Goal: Task Accomplishment & Management: Manage account settings

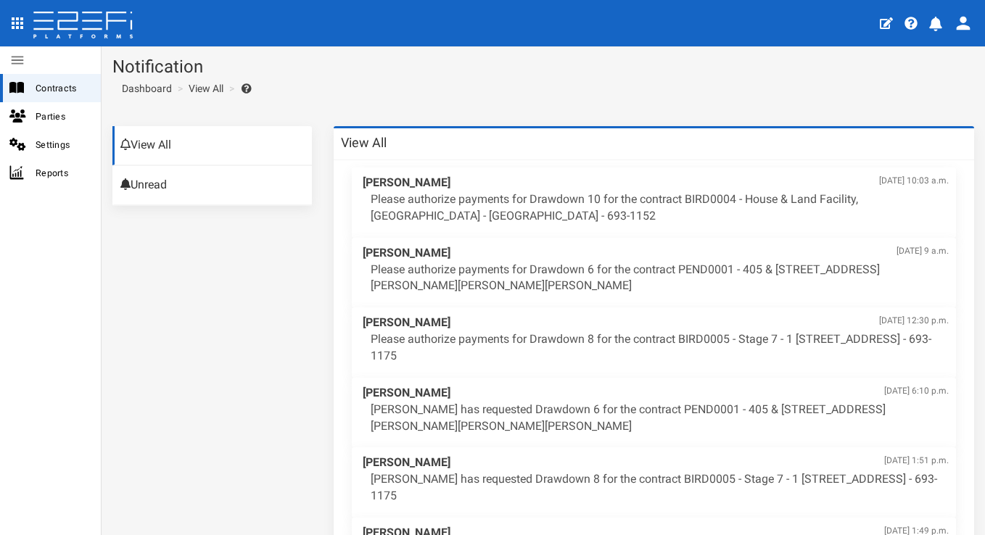
click at [945, 25] on button "70" at bounding box center [937, 22] width 28 height 36
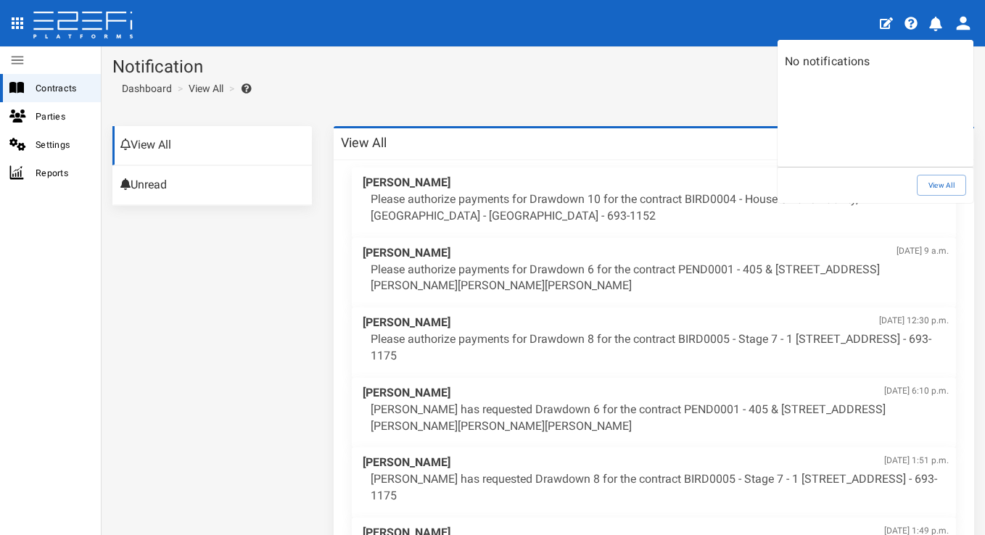
click at [115, 39] on div at bounding box center [492, 267] width 985 height 535
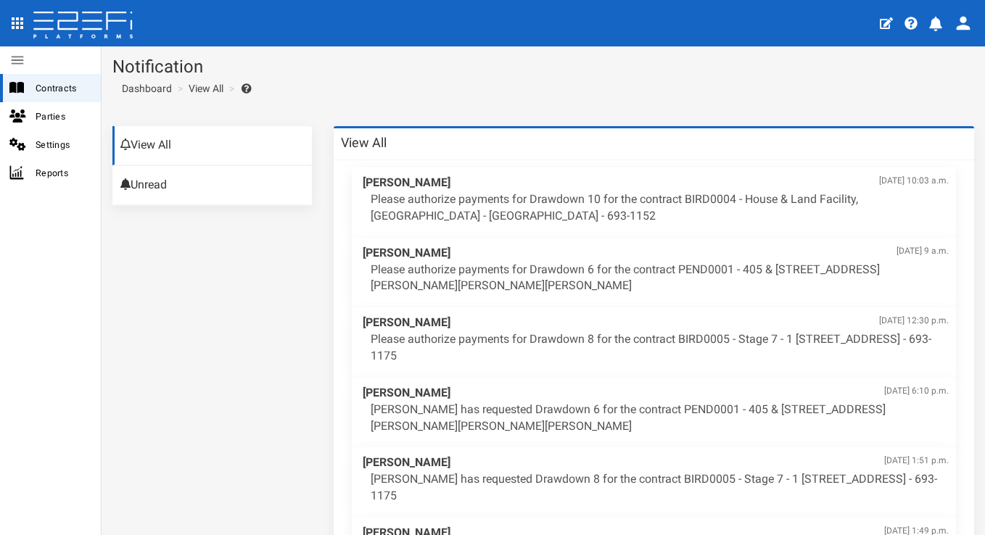
click at [117, 22] on body "404, the article you seek, can not be found Close 70 Contracts Parties Settings…" at bounding box center [492, 267] width 985 height 535
click at [87, 22] on icon at bounding box center [83, 26] width 102 height 29
click at [46, 81] on span "Contracts" at bounding box center [63, 88] width 54 height 17
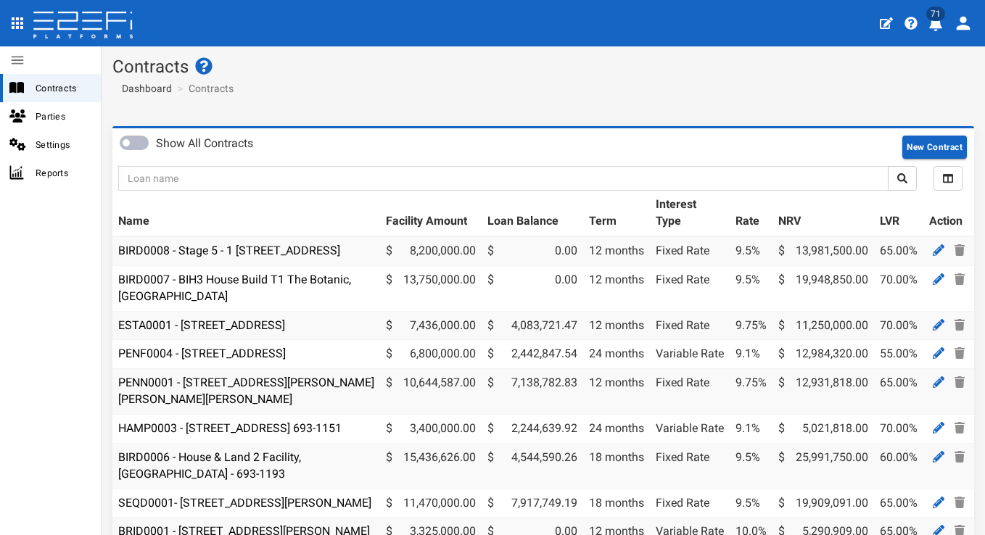
click at [932, 22] on icon "profile" at bounding box center [935, 24] width 13 height 15
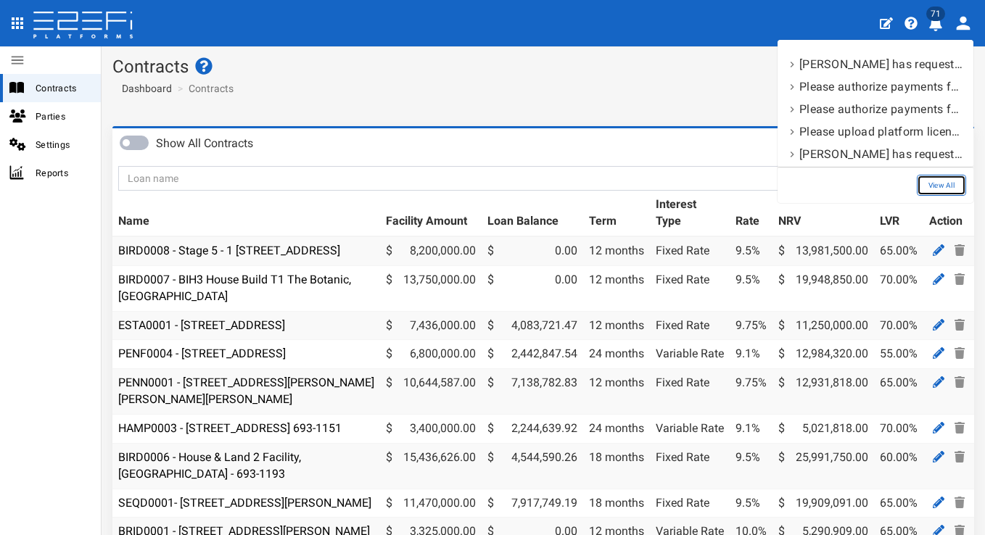
click at [937, 184] on link "View All" at bounding box center [940, 185] width 49 height 21
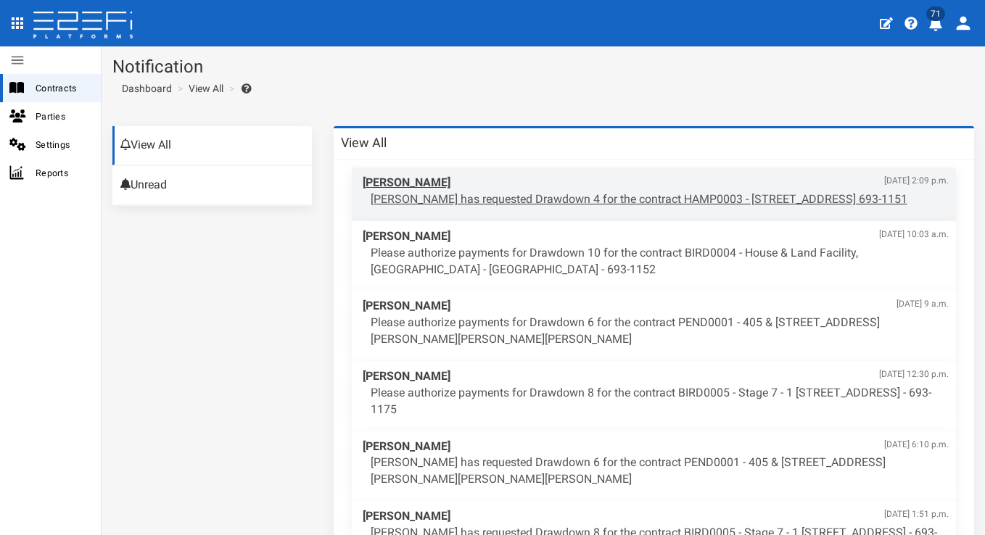
click at [611, 191] on p "Suzy Woodward has requested Drawdown 4 for the contract HAMP0003 - 15 Aramis Pl…" at bounding box center [659, 199] width 579 height 17
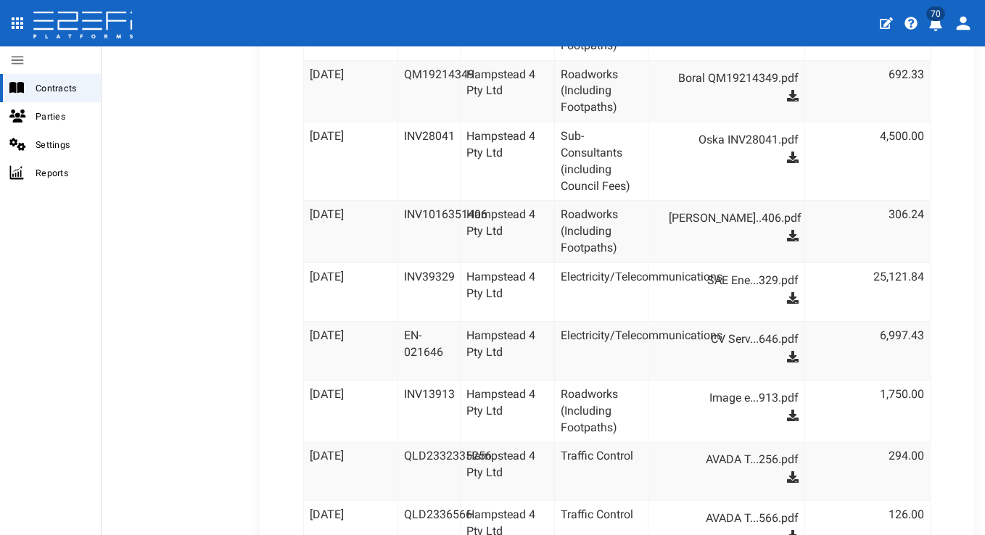
scroll to position [1169, 0]
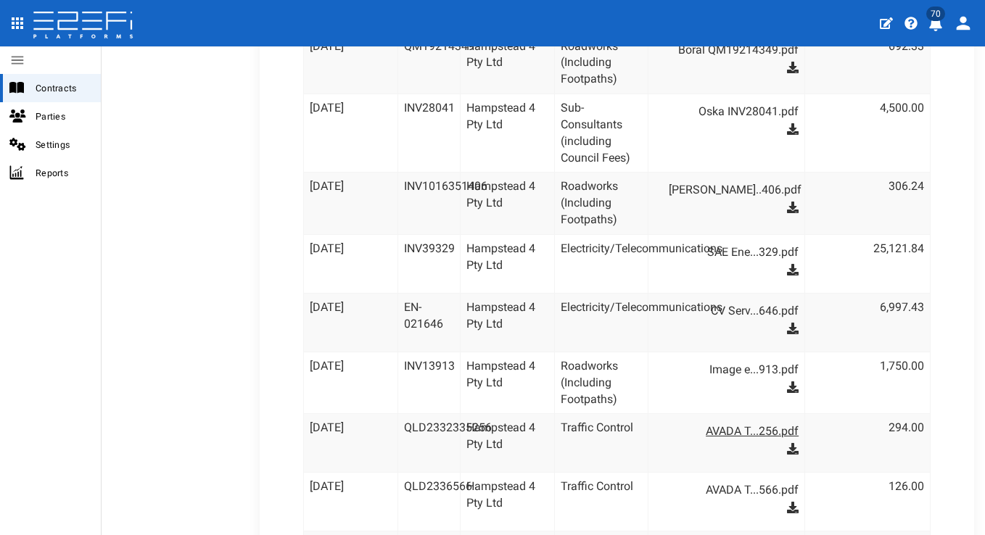
click at [699, 420] on link "AVADA T...256.pdf" at bounding box center [733, 431] width 130 height 23
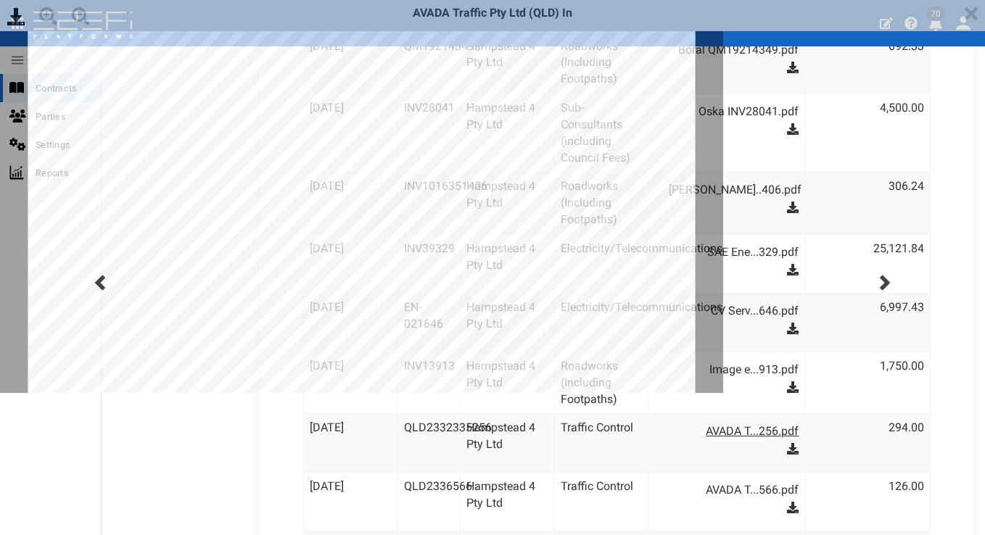
scroll to position [0, 0]
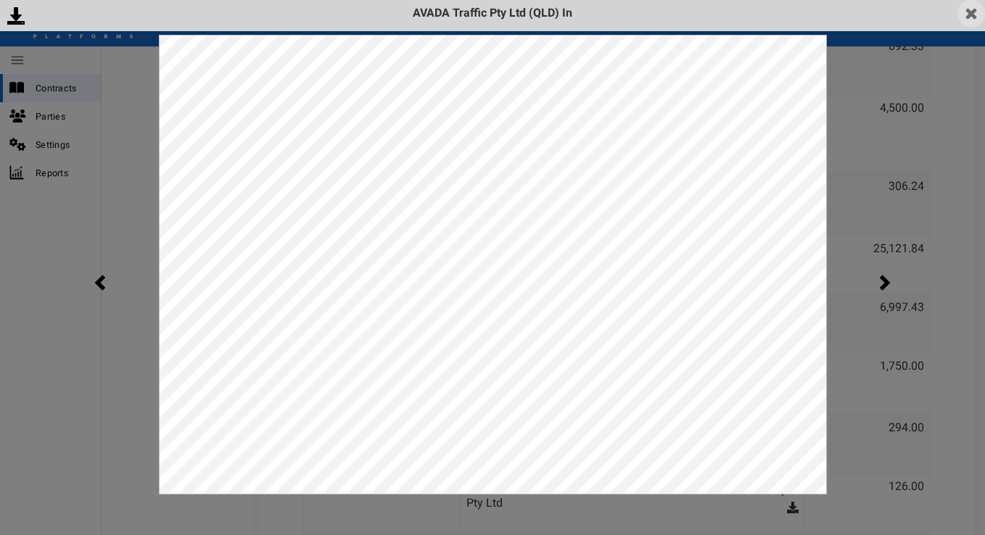
click at [964, 15] on img at bounding box center [971, 14] width 28 height 28
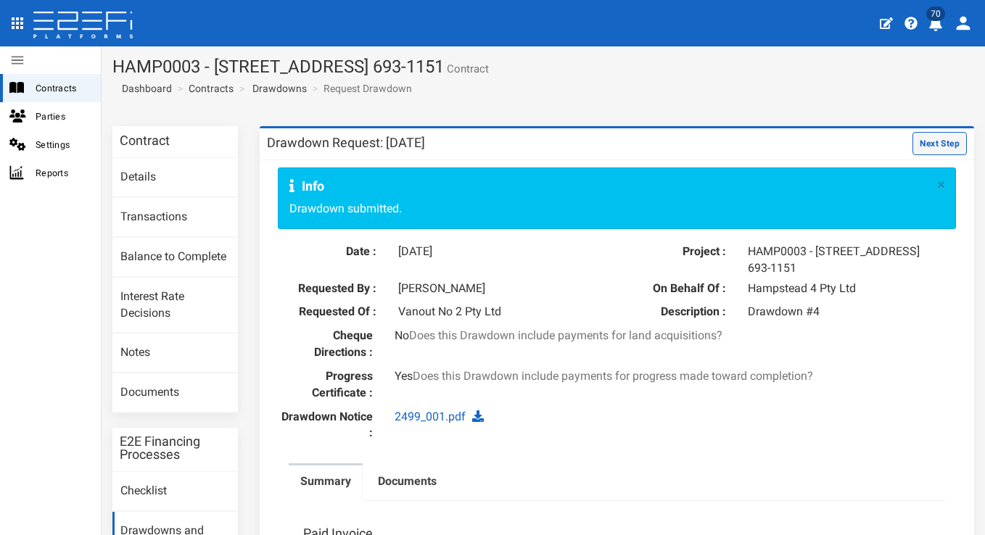
click at [919, 153] on button "Next Step" at bounding box center [939, 143] width 54 height 23
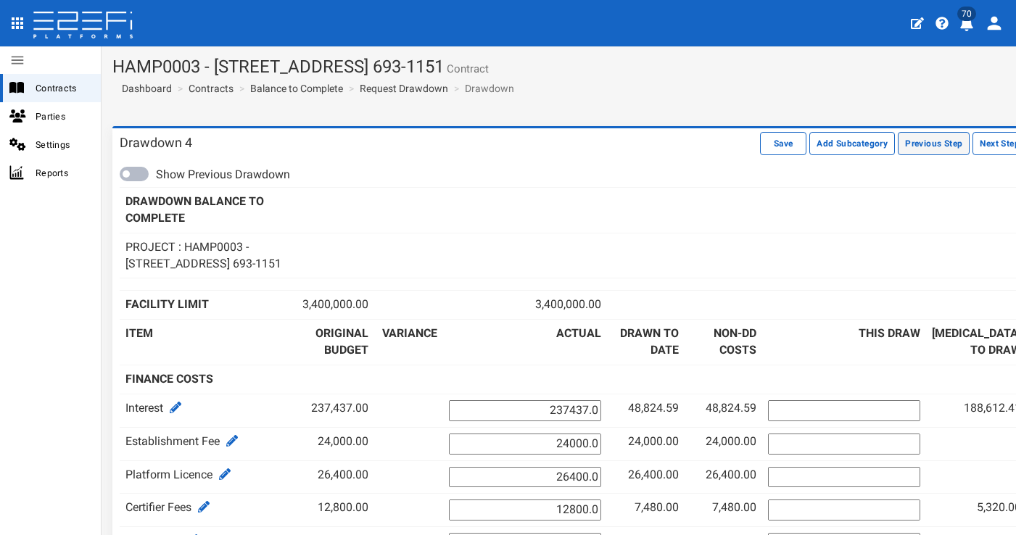
click at [898, 143] on button "Previous Step" at bounding box center [934, 143] width 72 height 23
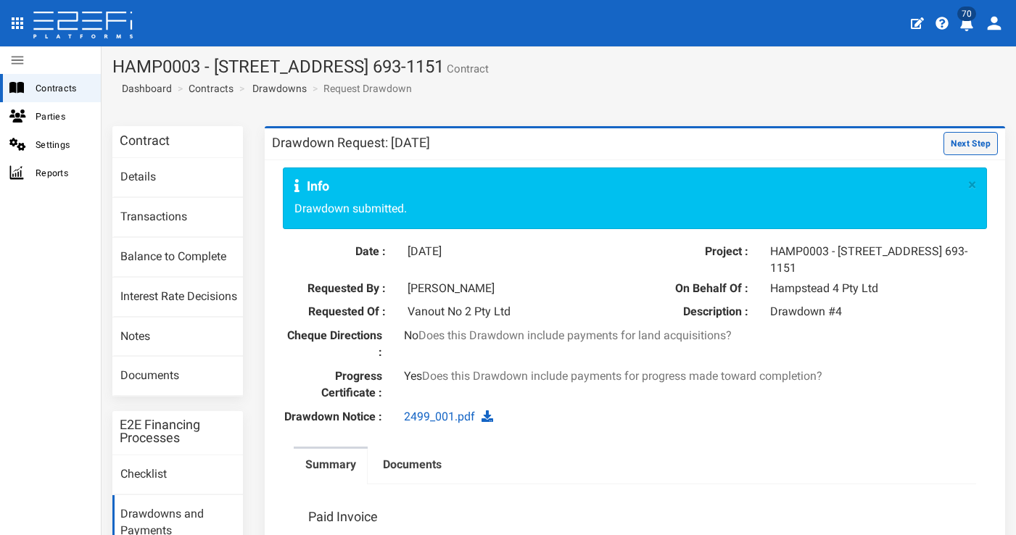
click at [945, 146] on button "Next Step" at bounding box center [970, 143] width 54 height 23
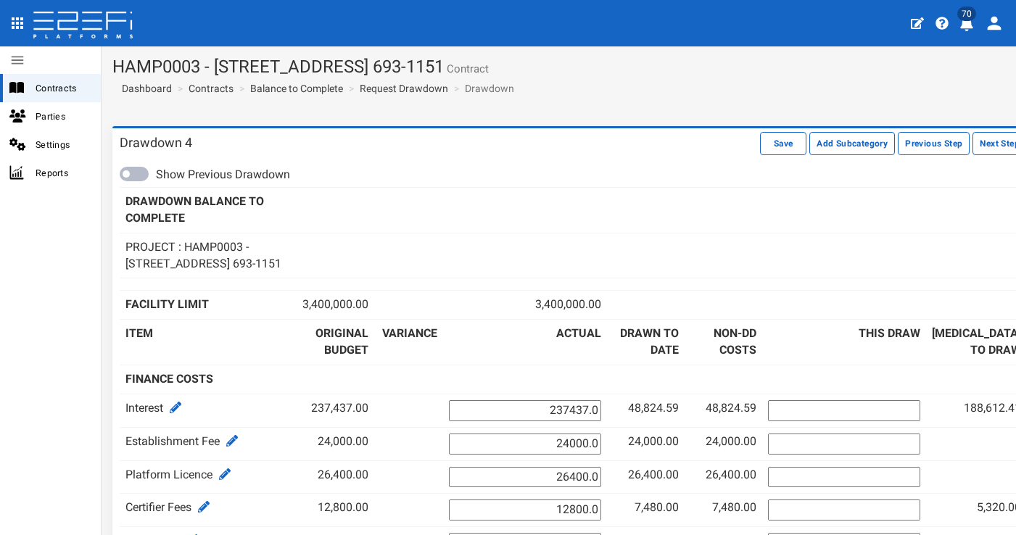
click at [178, 1] on div "70" at bounding box center [508, 23] width 1016 height 46
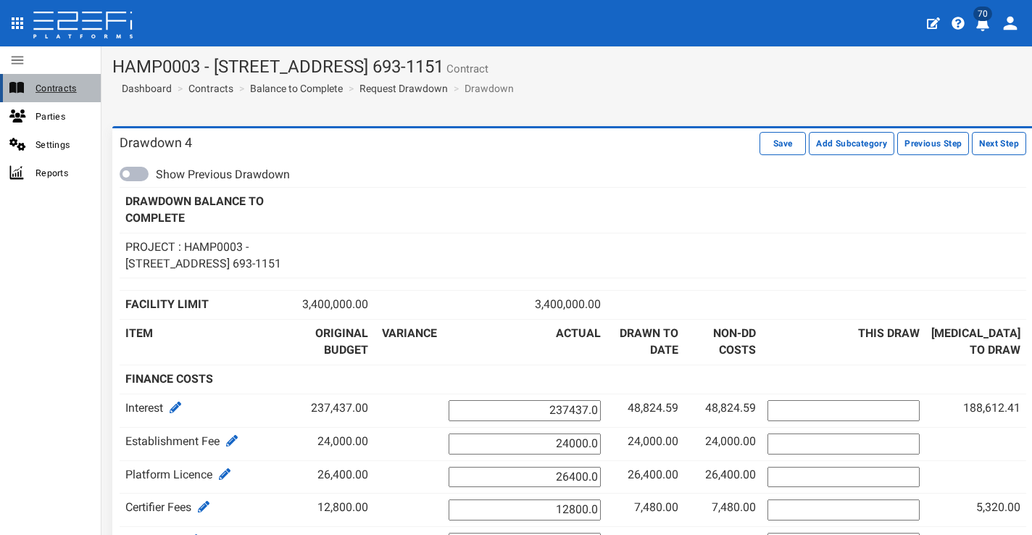
click at [78, 89] on span "Contracts" at bounding box center [63, 88] width 54 height 17
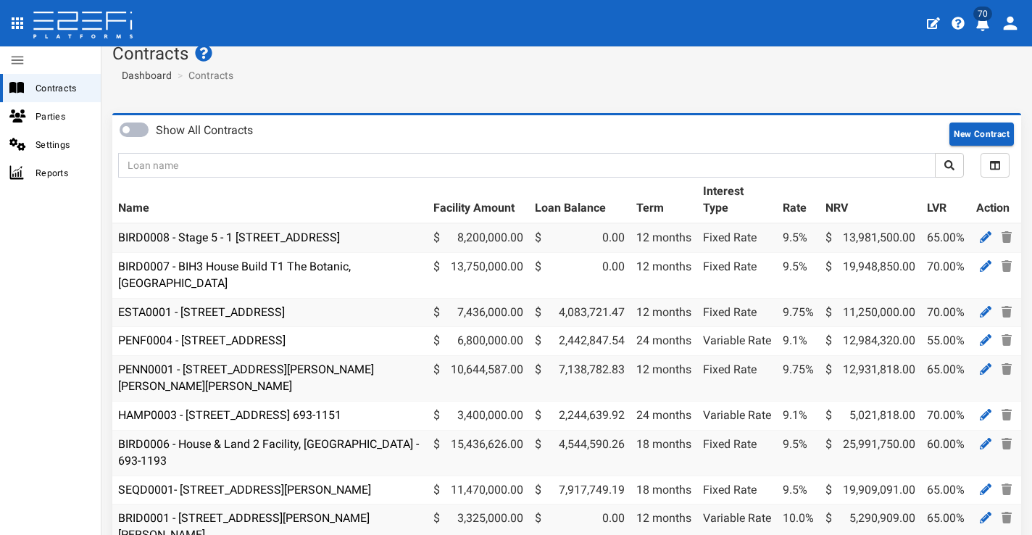
scroll to position [16, 0]
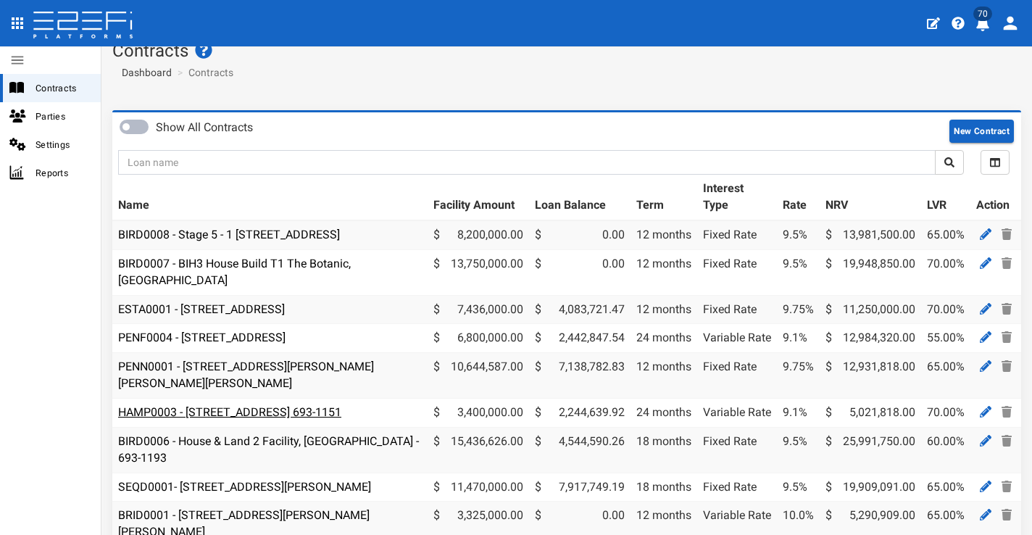
click at [254, 405] on link "HAMP0003 - [STREET_ADDRESS] 693-1151" at bounding box center [229, 412] width 223 height 14
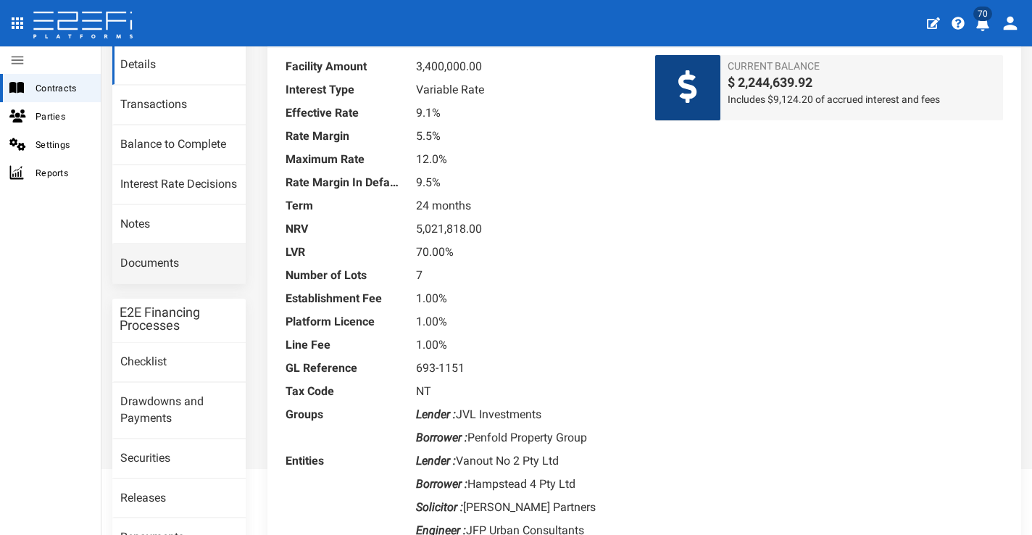
scroll to position [214, 0]
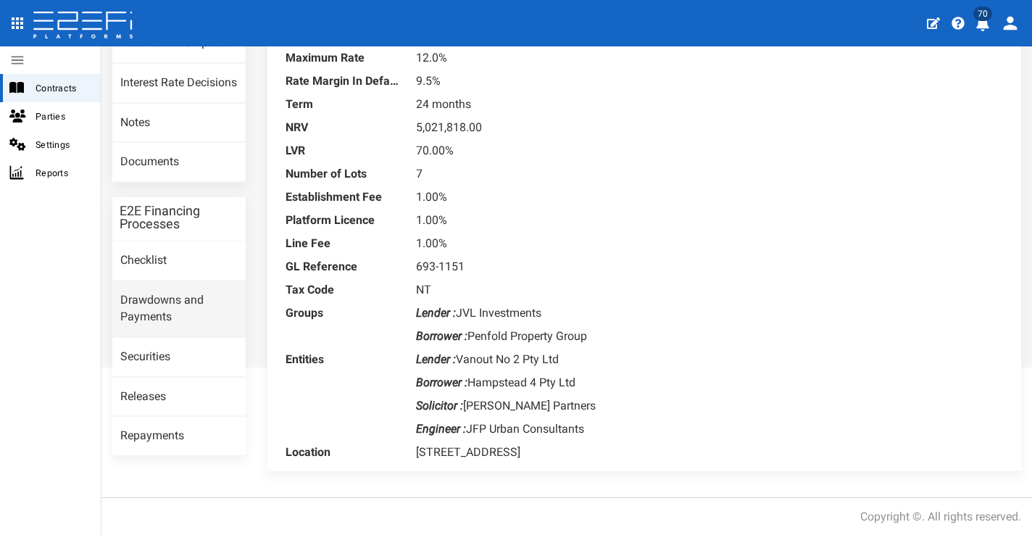
click at [199, 303] on link "Drawdowns and Payments" at bounding box center [178, 309] width 133 height 56
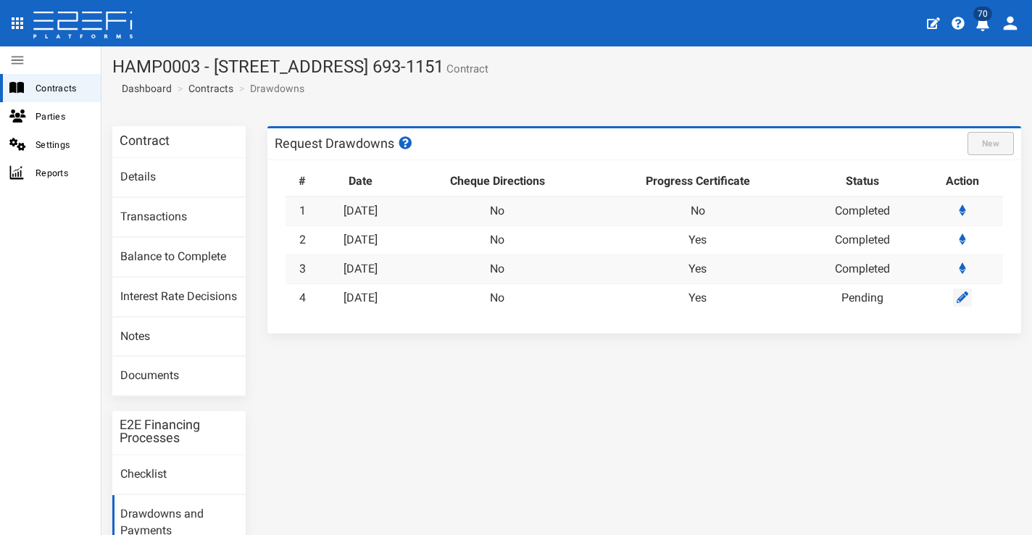
click at [958, 291] on icon at bounding box center [963, 297] width 12 height 12
click at [378, 296] on link "[DATE]" at bounding box center [361, 298] width 34 height 14
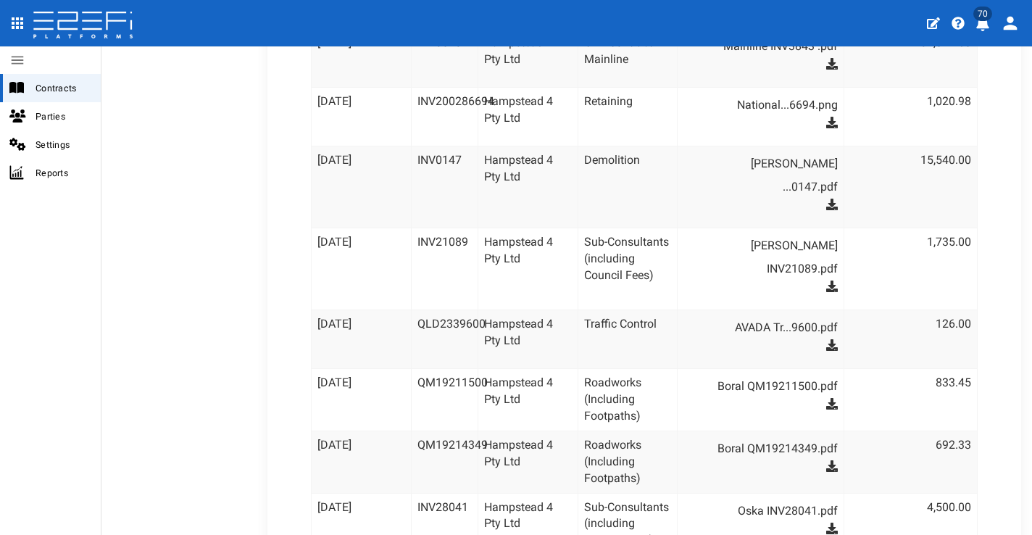
scroll to position [146, 0]
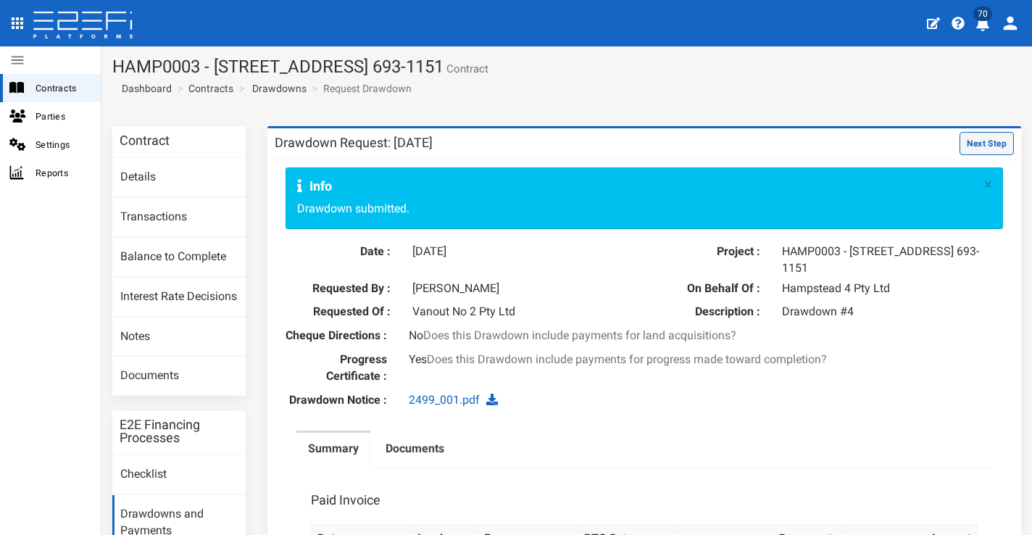
click at [972, 146] on button "Next Step" at bounding box center [987, 143] width 54 height 23
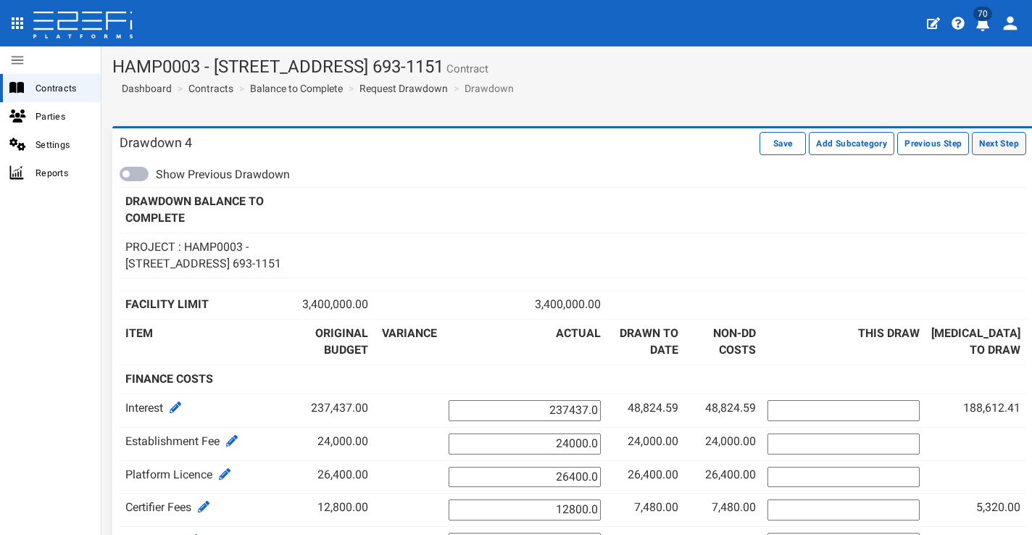
click at [983, 146] on button "Next Step" at bounding box center [999, 143] width 54 height 23
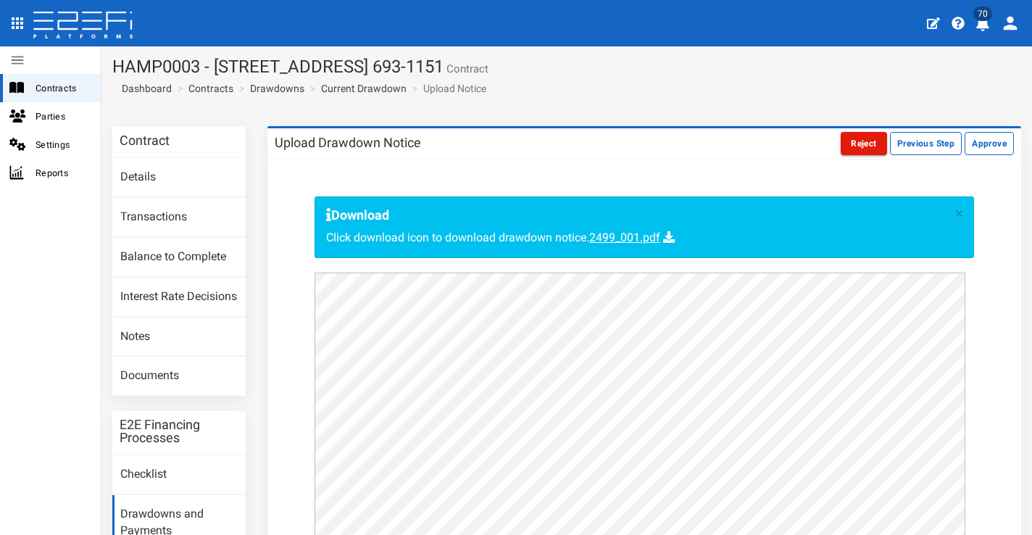
click at [858, 145] on button "Reject" at bounding box center [864, 143] width 46 height 23
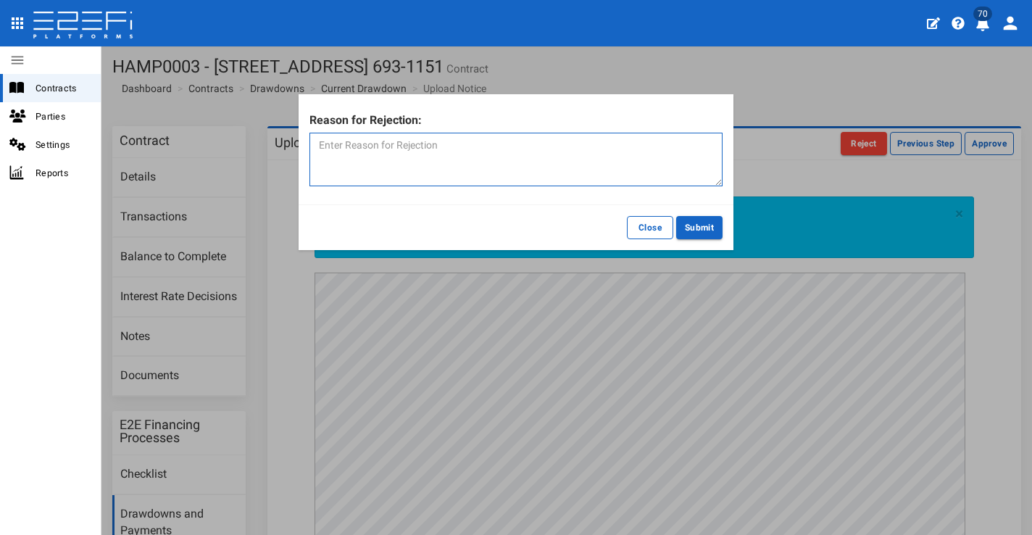
click at [603, 157] on textarea at bounding box center [516, 160] width 413 height 54
type textarea "Rejecting to resubmit additional invoices"
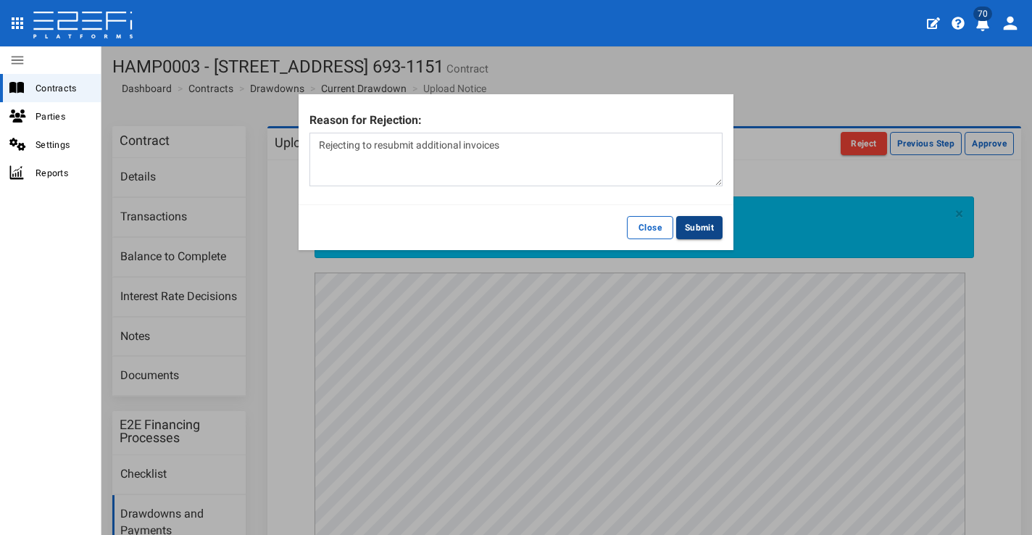
click at [692, 228] on button "Submit" at bounding box center [699, 227] width 46 height 23
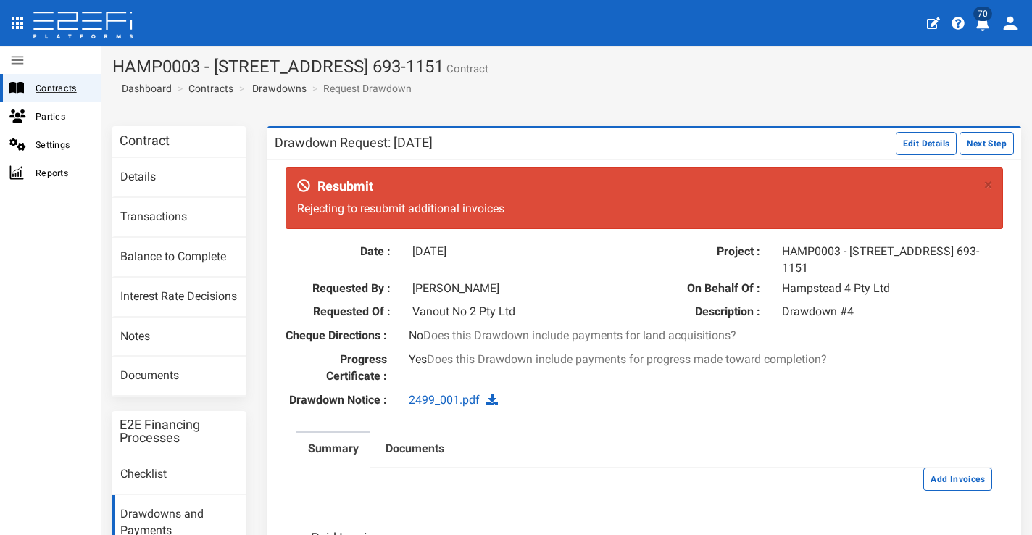
click at [54, 92] on span "Contracts" at bounding box center [63, 88] width 54 height 17
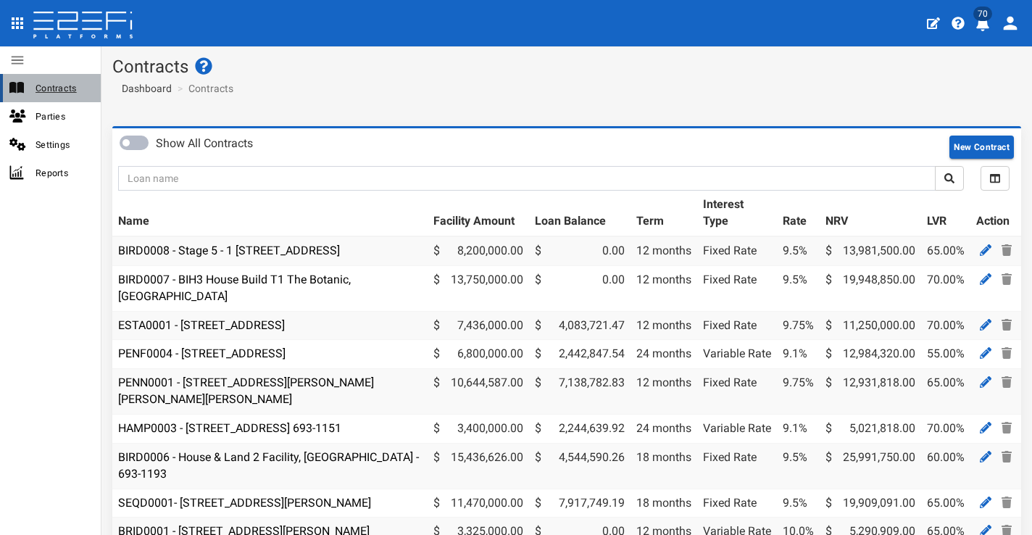
click at [45, 89] on span "Contracts" at bounding box center [63, 88] width 54 height 17
click at [988, 25] on icon "profile" at bounding box center [983, 24] width 15 height 15
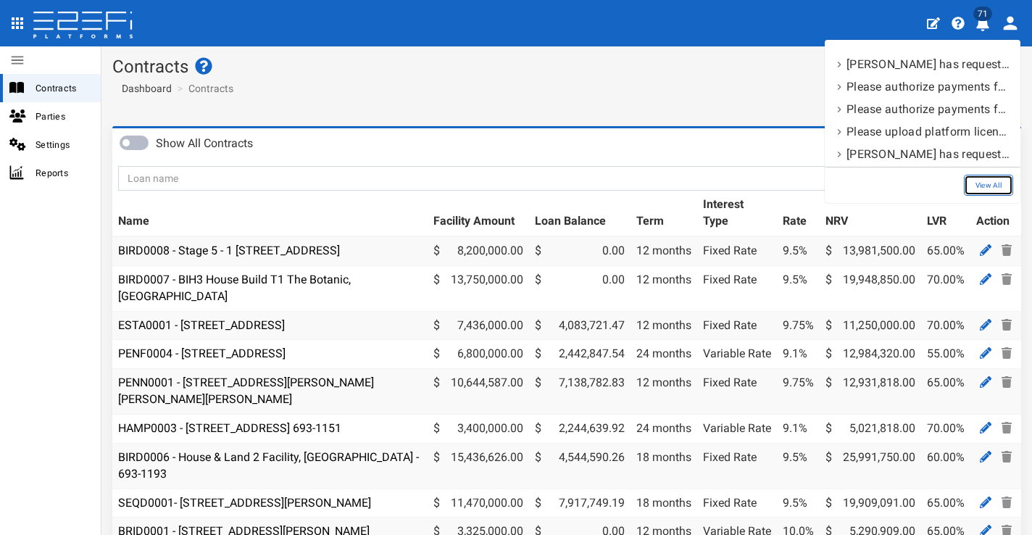
click at [987, 185] on link "View All" at bounding box center [988, 185] width 49 height 21
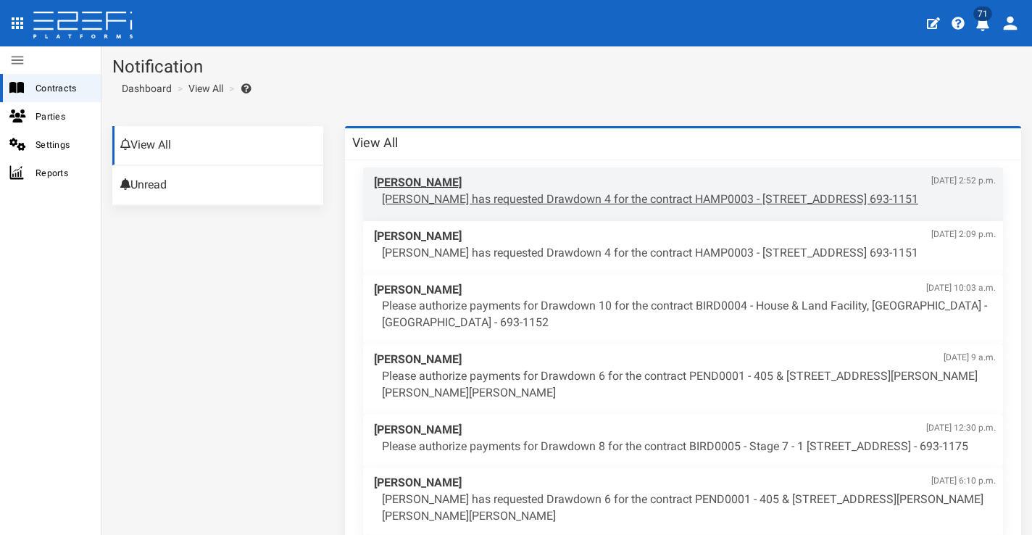
click at [512, 189] on span "[PERSON_NAME] [DATE] 2:52 p.m." at bounding box center [685, 183] width 622 height 17
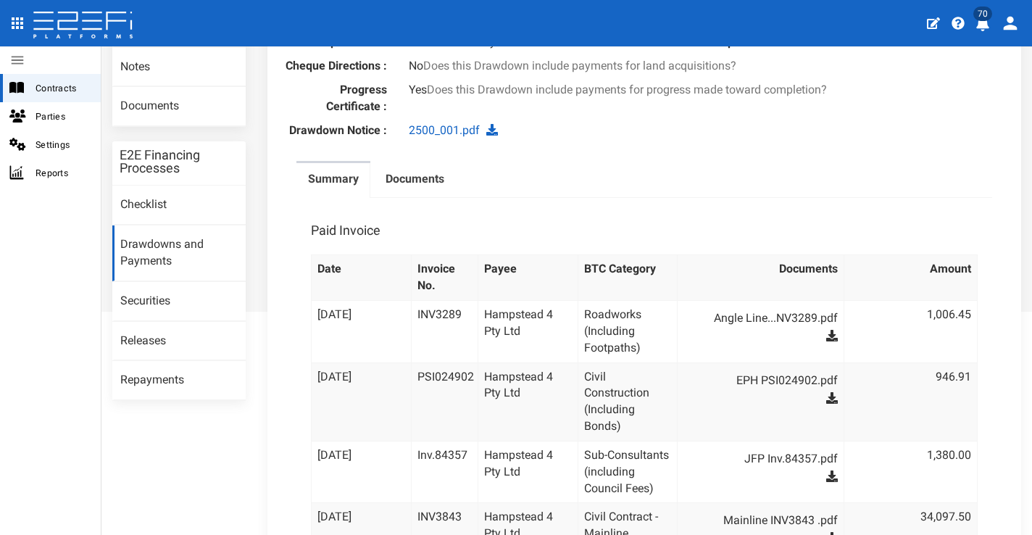
scroll to position [318, 0]
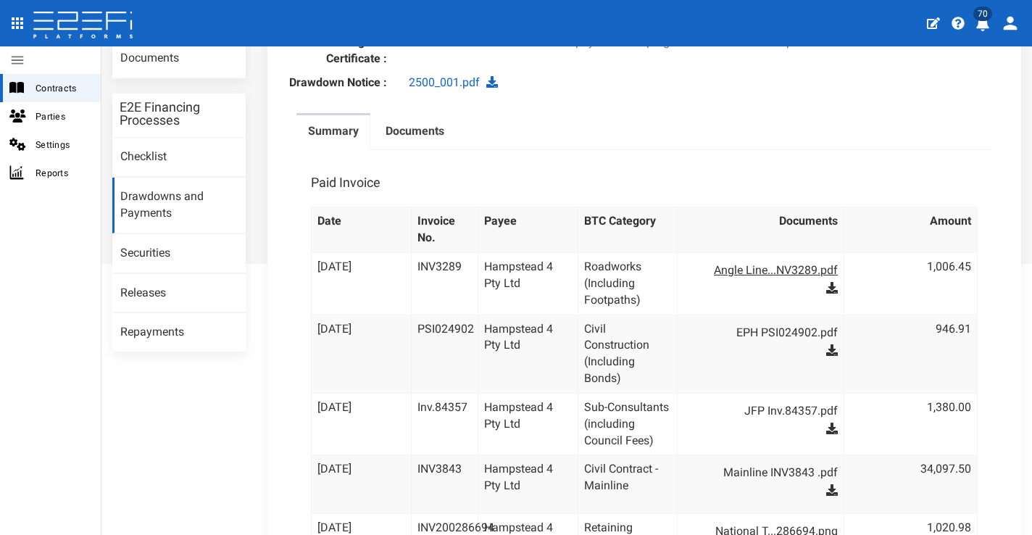
click at [758, 272] on link "Angle Line...NV3289.pdf" at bounding box center [768, 270] width 140 height 23
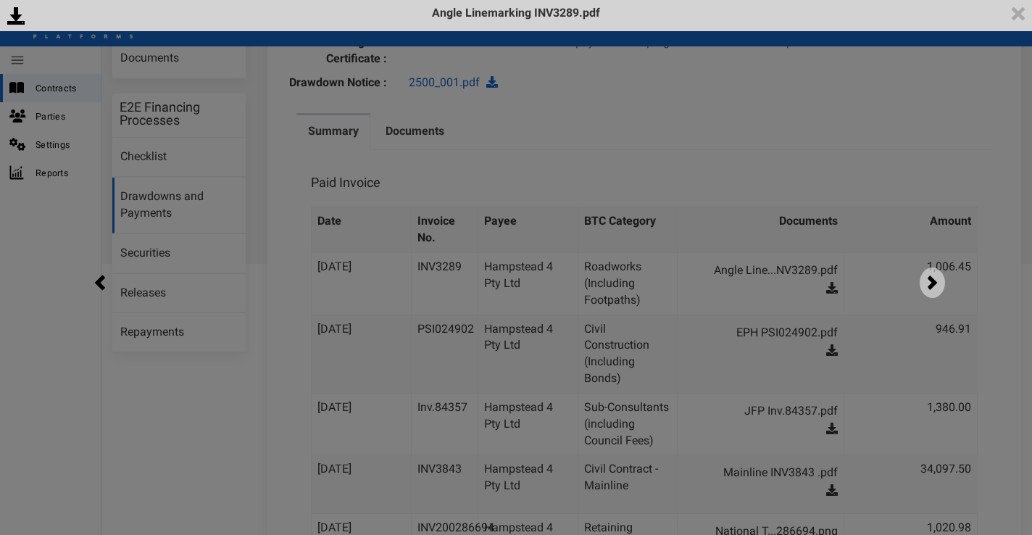
click at [938, 280] on img at bounding box center [932, 283] width 25 height 30
click at [934, 282] on img at bounding box center [932, 283] width 25 height 30
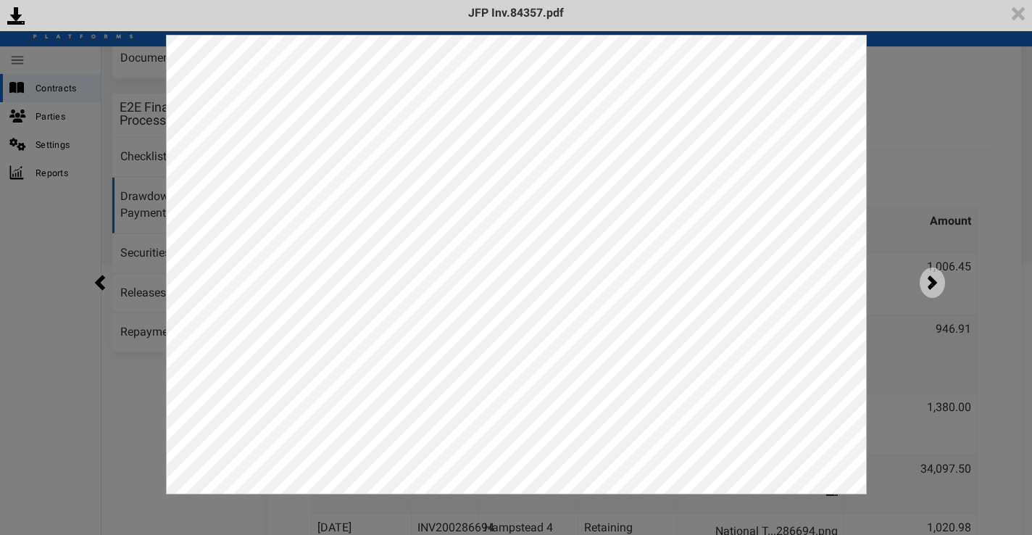
scroll to position [0, 0]
click at [934, 282] on img at bounding box center [932, 283] width 25 height 30
click at [1020, 10] on img at bounding box center [1019, 14] width 28 height 28
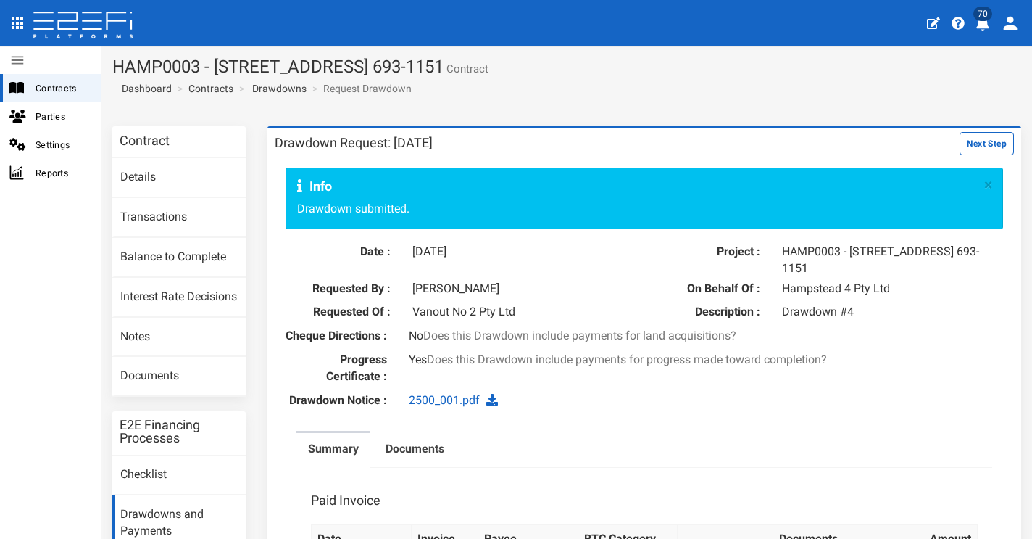
drag, startPoint x: 413, startPoint y: 249, endPoint x: 899, endPoint y: 387, distance: 505.1
click at [898, 383] on div "Progress Certificate : Yes Does this Drawdown include payments for progress mad…" at bounding box center [645, 370] width 740 height 37
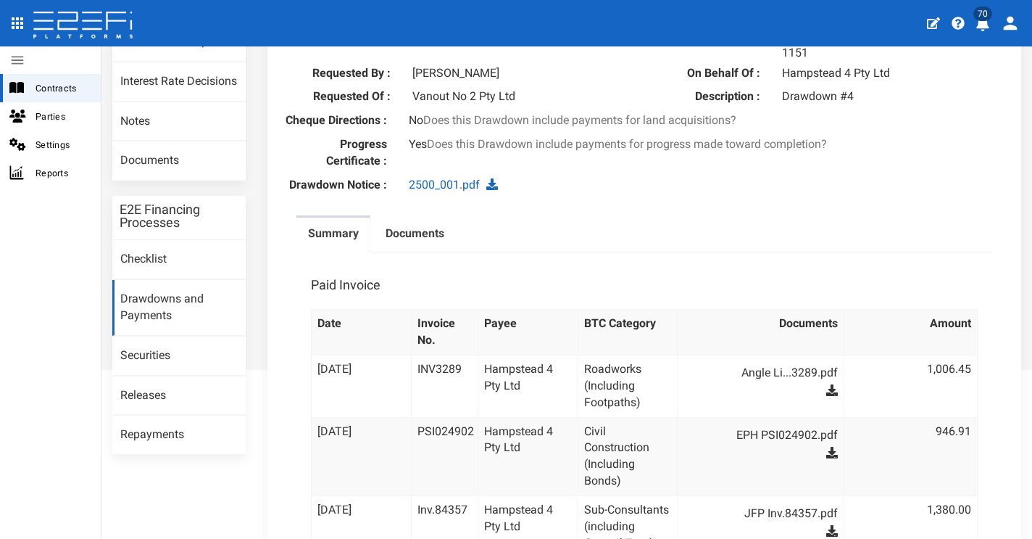
scroll to position [405, 0]
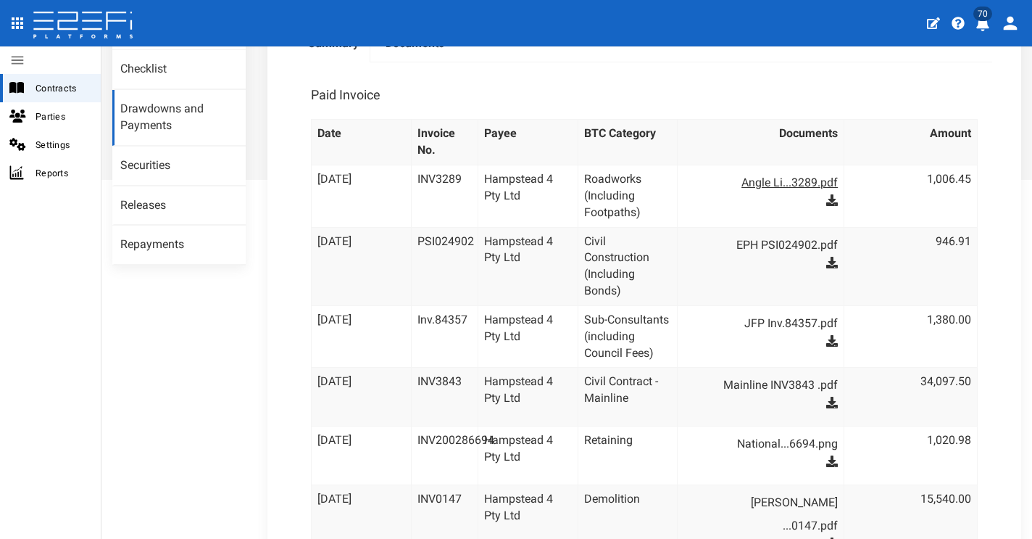
click at [807, 189] on link "Angle Li...3289.pdf" at bounding box center [768, 182] width 140 height 23
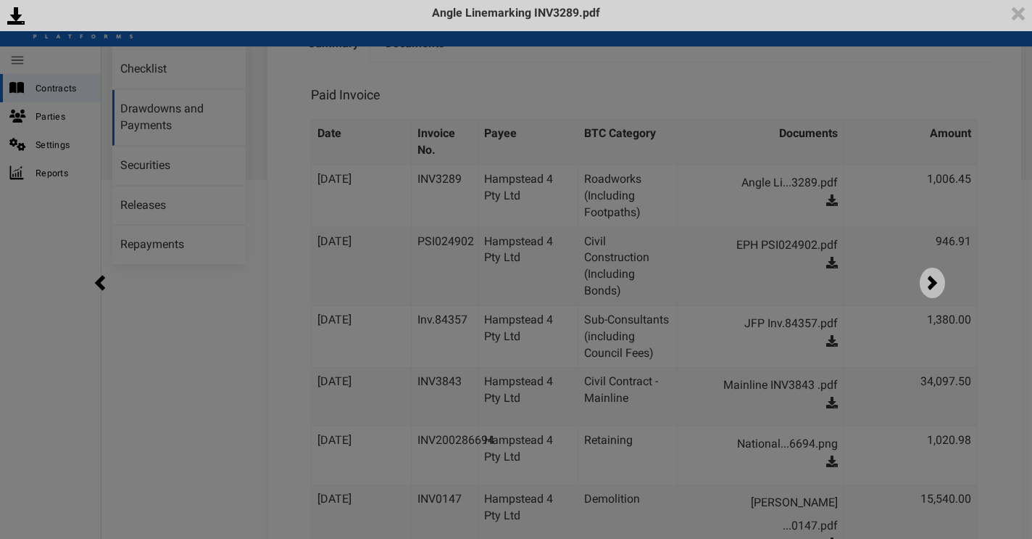
click at [929, 287] on img at bounding box center [932, 283] width 25 height 30
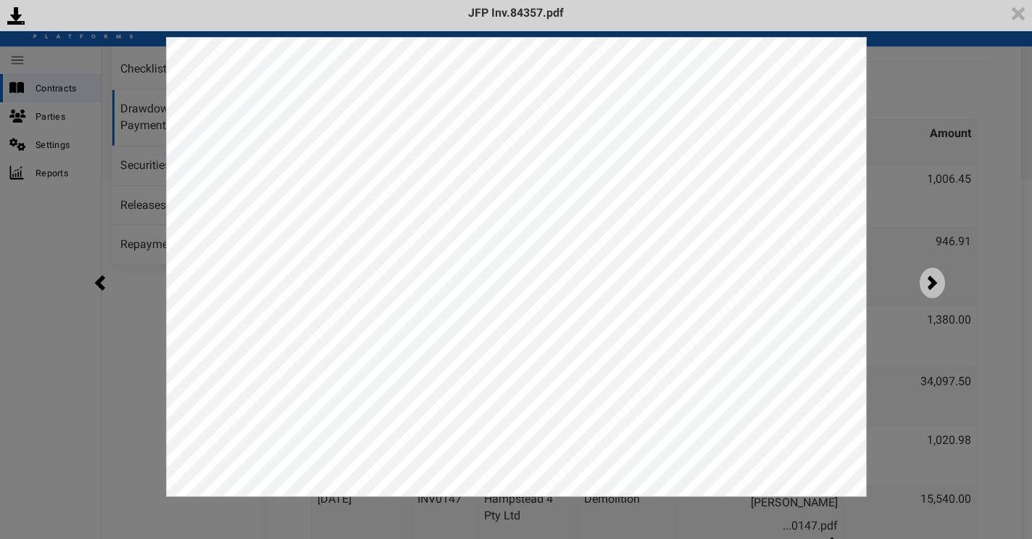
click at [924, 282] on img at bounding box center [932, 283] width 25 height 30
click at [932, 281] on img at bounding box center [932, 283] width 25 height 30
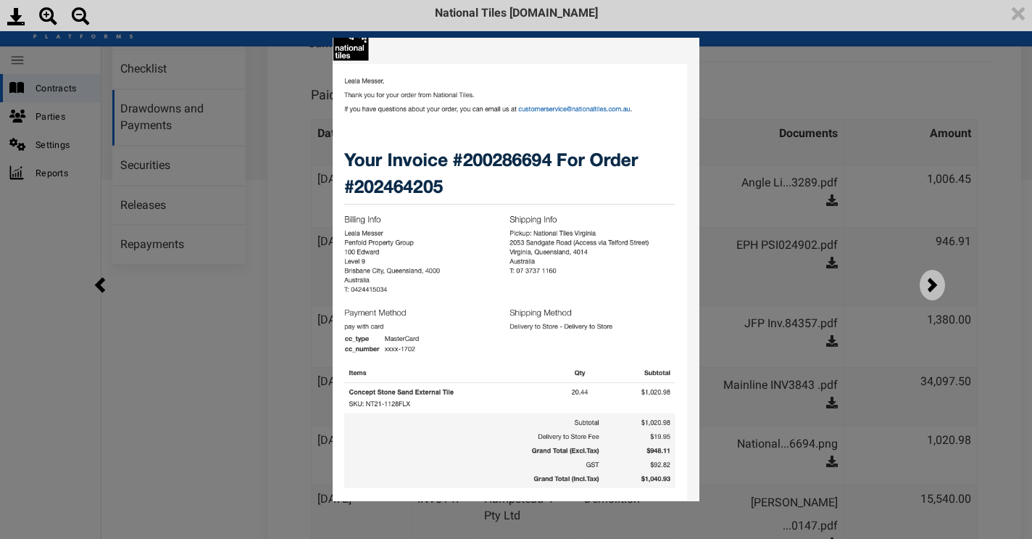
click at [933, 286] on img at bounding box center [932, 285] width 25 height 30
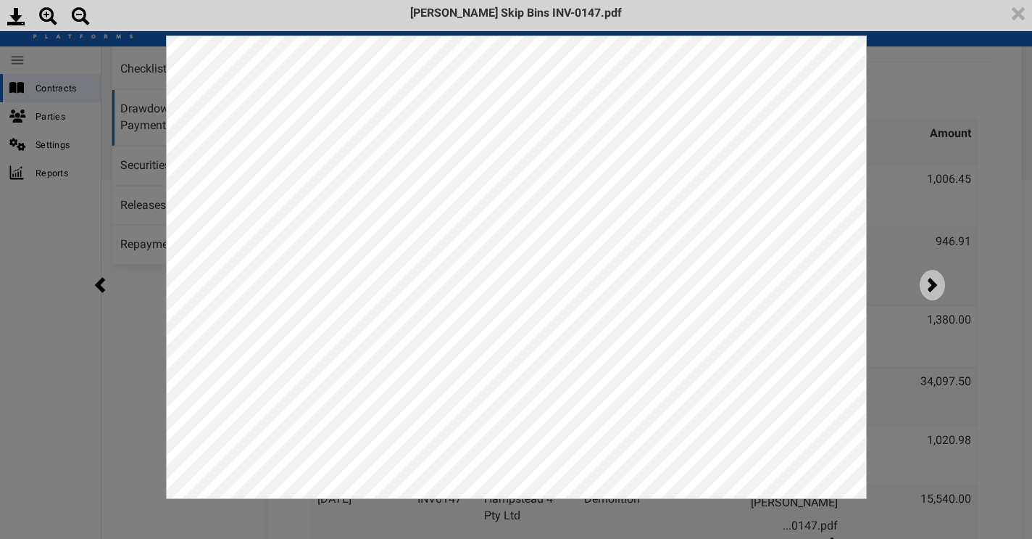
scroll to position [0, 0]
click at [1019, 17] on img at bounding box center [1019, 14] width 28 height 28
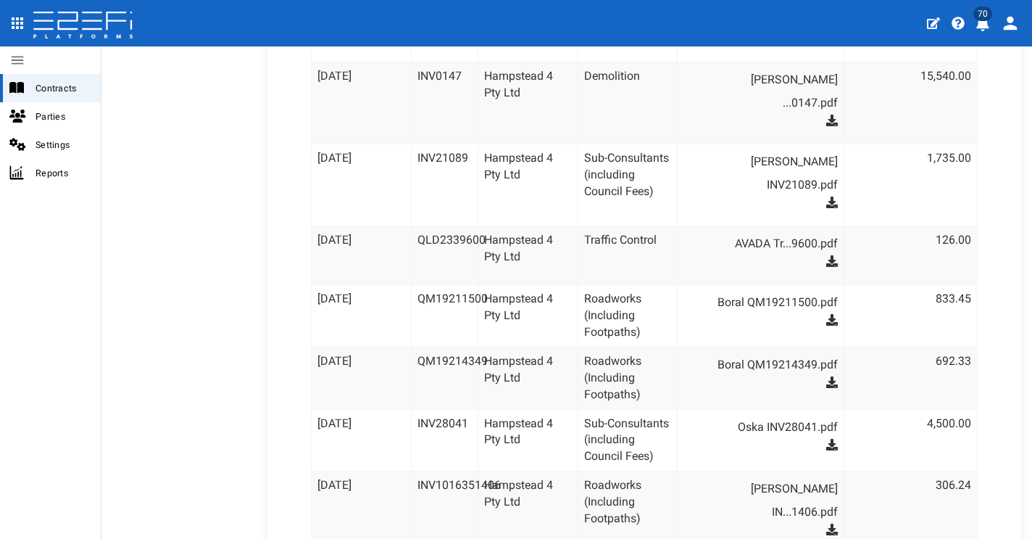
scroll to position [831, 0]
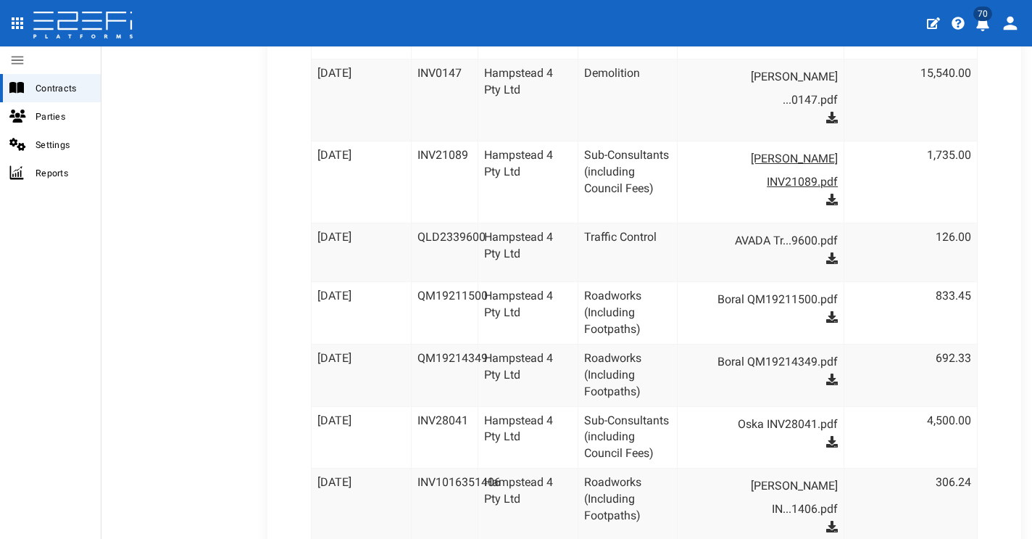
click at [769, 147] on link "[PERSON_NAME] INV21089.pdf" at bounding box center [768, 170] width 140 height 46
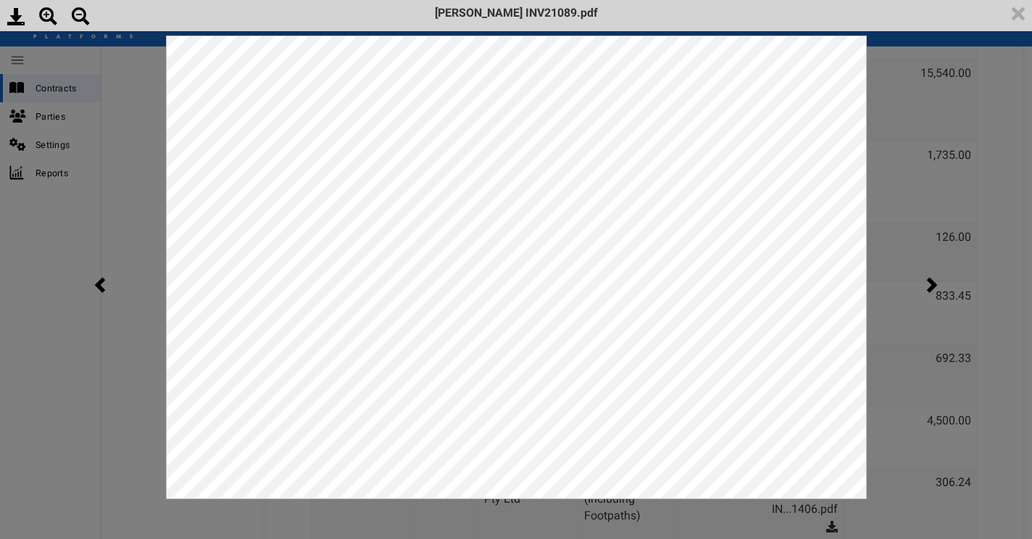
scroll to position [0, 0]
click at [937, 281] on img at bounding box center [932, 285] width 25 height 30
click at [929, 281] on img at bounding box center [932, 285] width 25 height 30
click at [935, 283] on img at bounding box center [932, 285] width 25 height 30
click at [935, 281] on img at bounding box center [932, 285] width 25 height 30
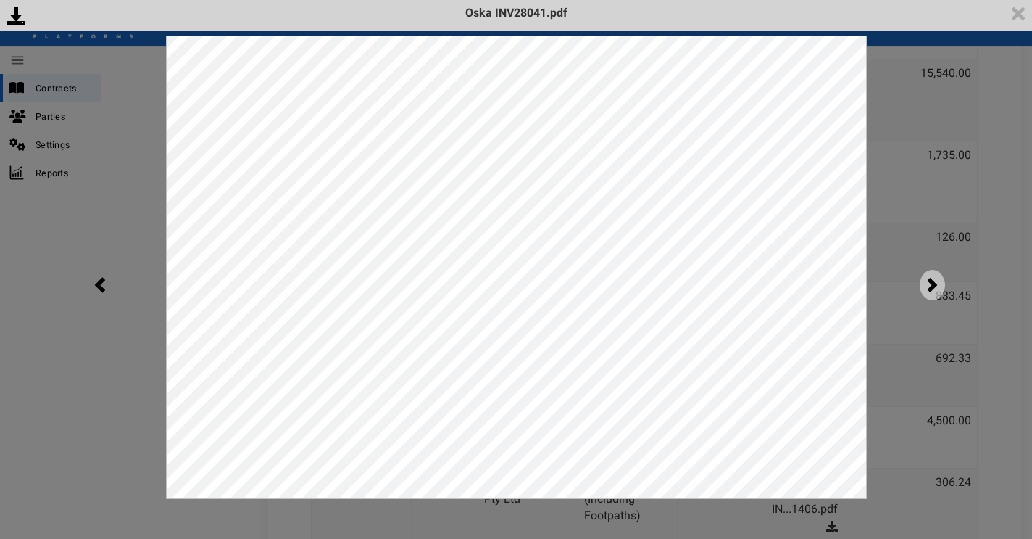
click at [932, 284] on img at bounding box center [932, 285] width 25 height 30
click at [930, 281] on img at bounding box center [932, 285] width 25 height 30
click at [1017, 17] on img at bounding box center [1019, 14] width 28 height 28
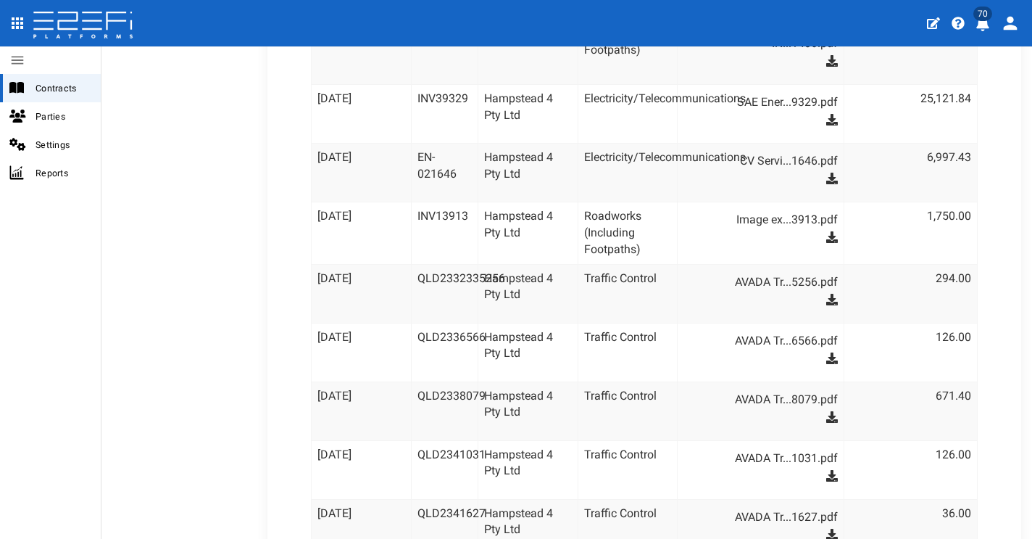
scroll to position [1305, 0]
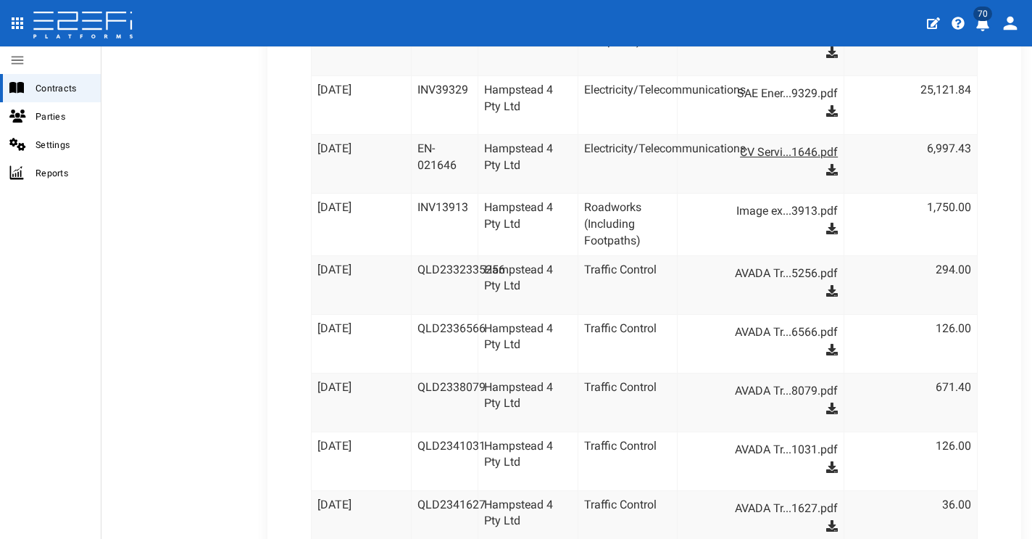
click at [745, 141] on link "CV Servi...1646.pdf" at bounding box center [768, 152] width 140 height 23
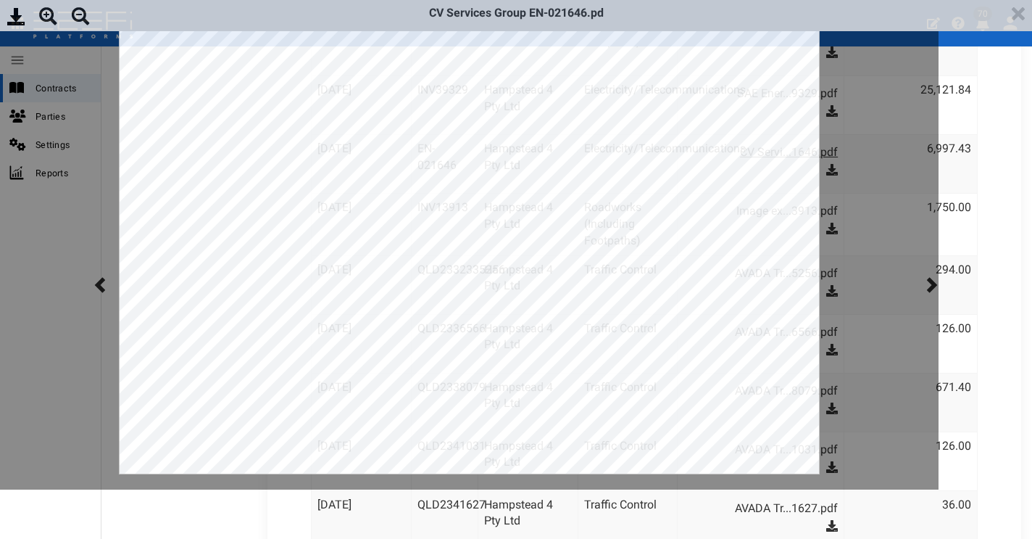
scroll to position [0, 0]
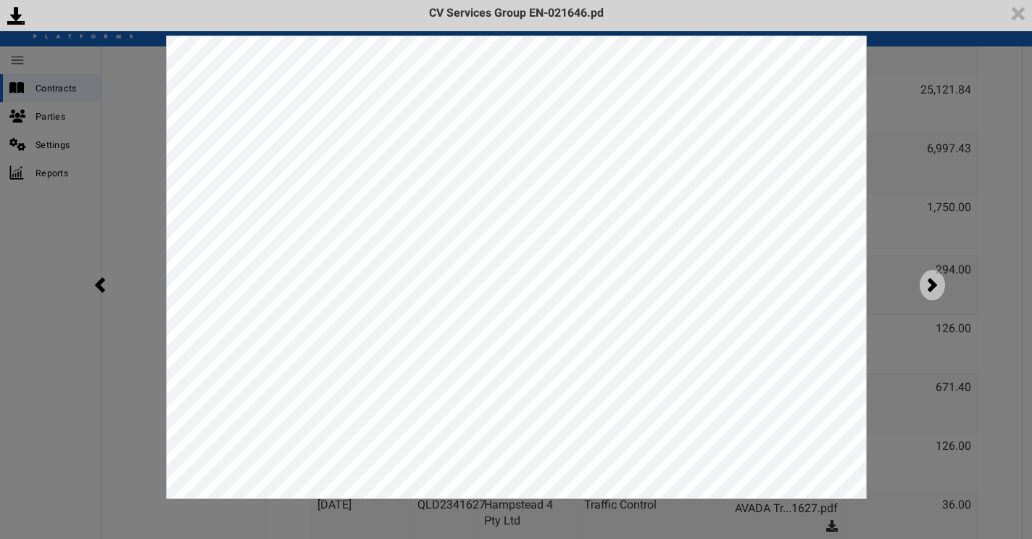
click at [934, 284] on img at bounding box center [932, 285] width 25 height 30
click at [1021, 16] on img at bounding box center [1019, 14] width 28 height 28
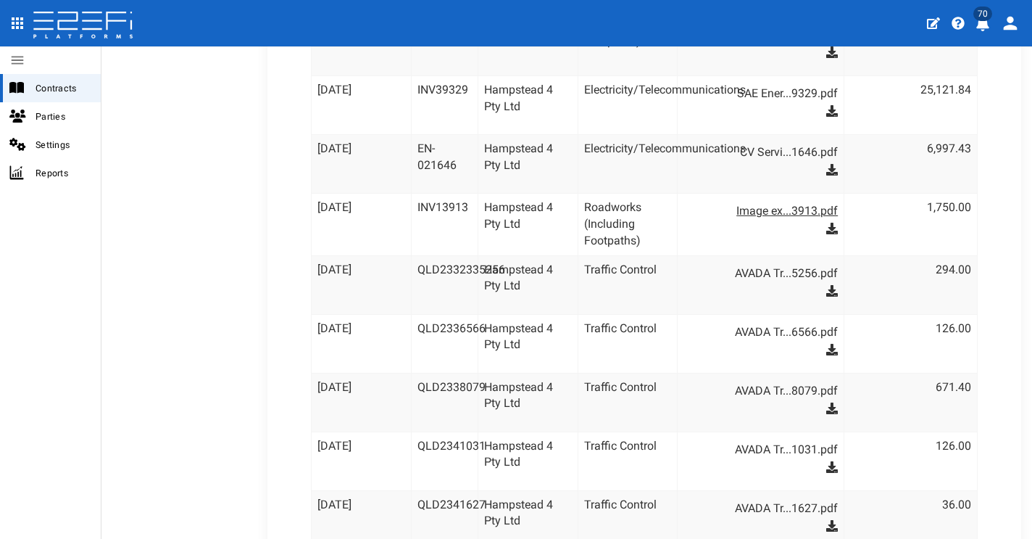
click at [789, 199] on link "Image ex...3913.pdf" at bounding box center [768, 210] width 140 height 23
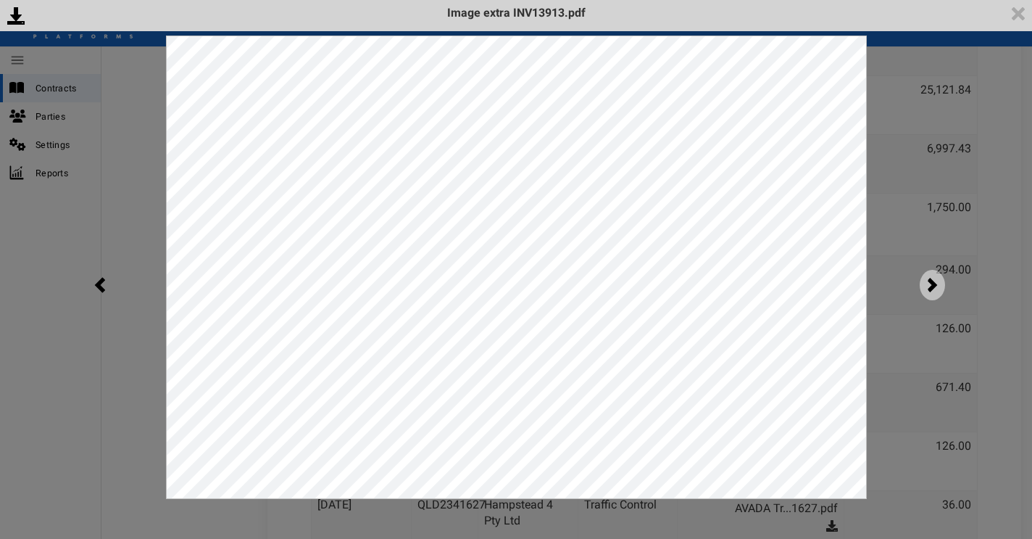
click at [935, 281] on img at bounding box center [932, 285] width 25 height 30
click at [935, 277] on img at bounding box center [932, 285] width 25 height 30
drag, startPoint x: 928, startPoint y: 281, endPoint x: 883, endPoint y: 272, distance: 45.9
click at [927, 281] on img at bounding box center [932, 285] width 25 height 30
click at [927, 283] on img at bounding box center [932, 285] width 25 height 30
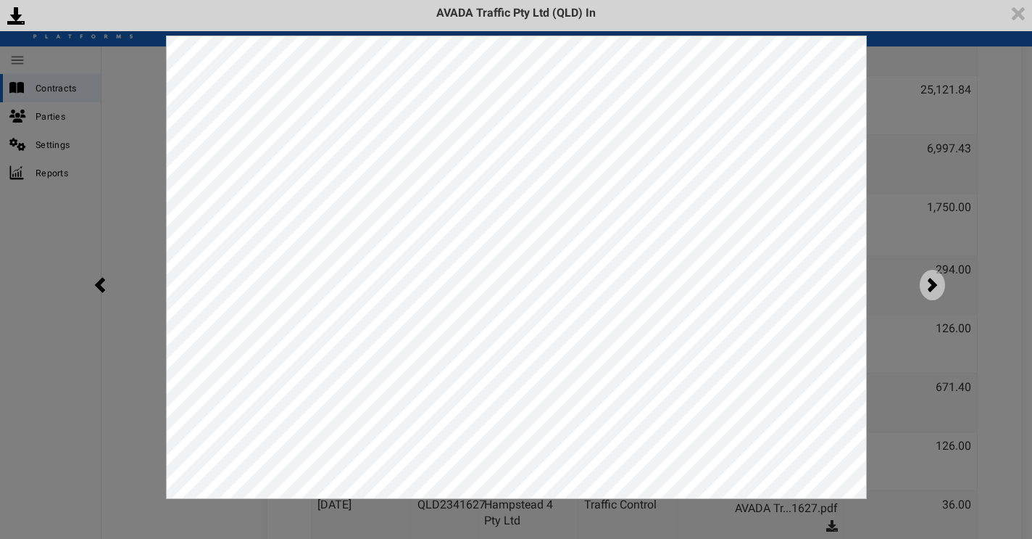
click at [935, 277] on img at bounding box center [932, 285] width 25 height 30
click at [937, 286] on img at bounding box center [932, 285] width 25 height 30
click at [943, 286] on img at bounding box center [932, 285] width 25 height 30
click at [1016, 20] on img at bounding box center [1019, 14] width 28 height 28
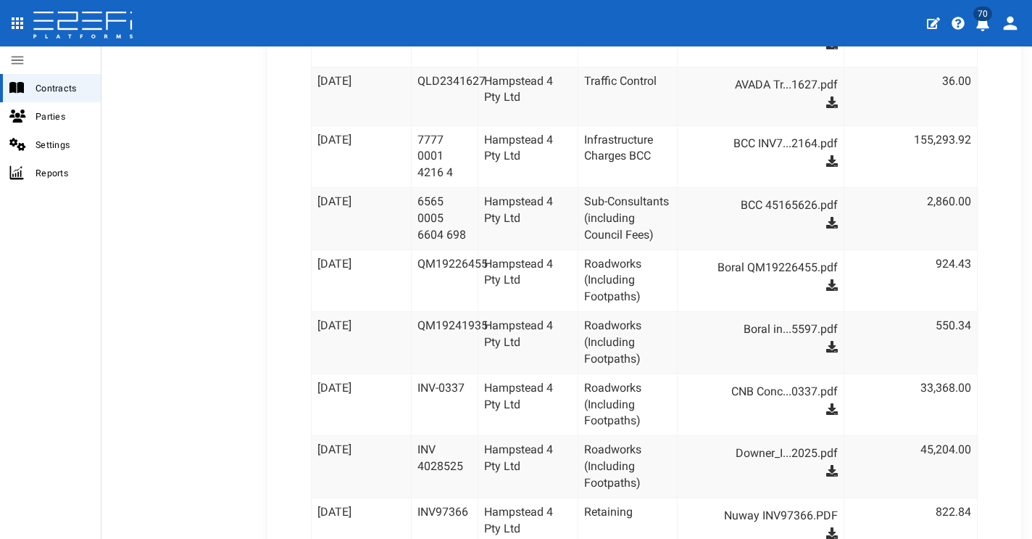
scroll to position [1740, 0]
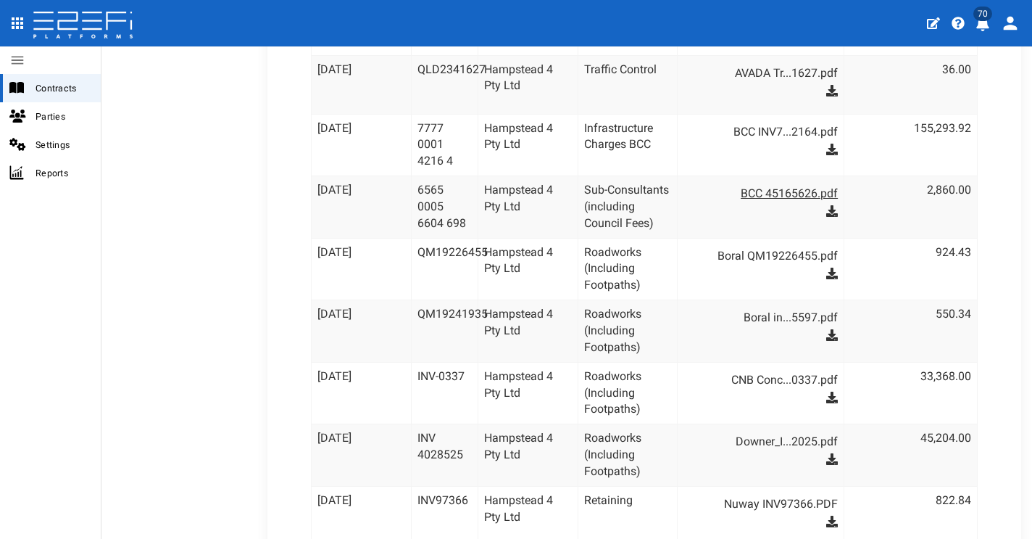
click at [790, 182] on link "BCC 45165626.pdf" at bounding box center [768, 193] width 140 height 23
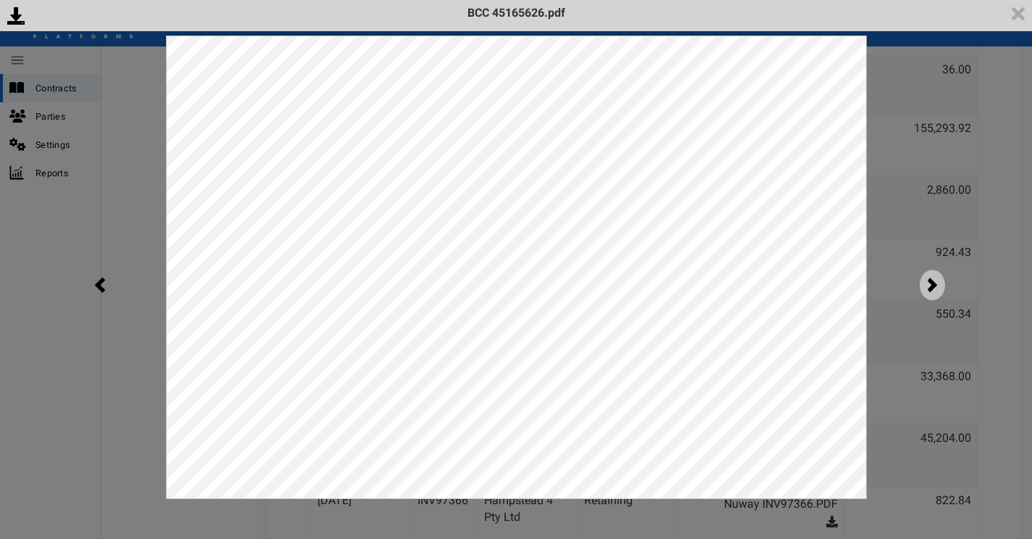
click at [940, 291] on img at bounding box center [932, 285] width 25 height 30
click at [937, 287] on img at bounding box center [932, 285] width 25 height 30
click at [934, 289] on img at bounding box center [932, 285] width 25 height 30
click at [930, 280] on img at bounding box center [932, 285] width 25 height 30
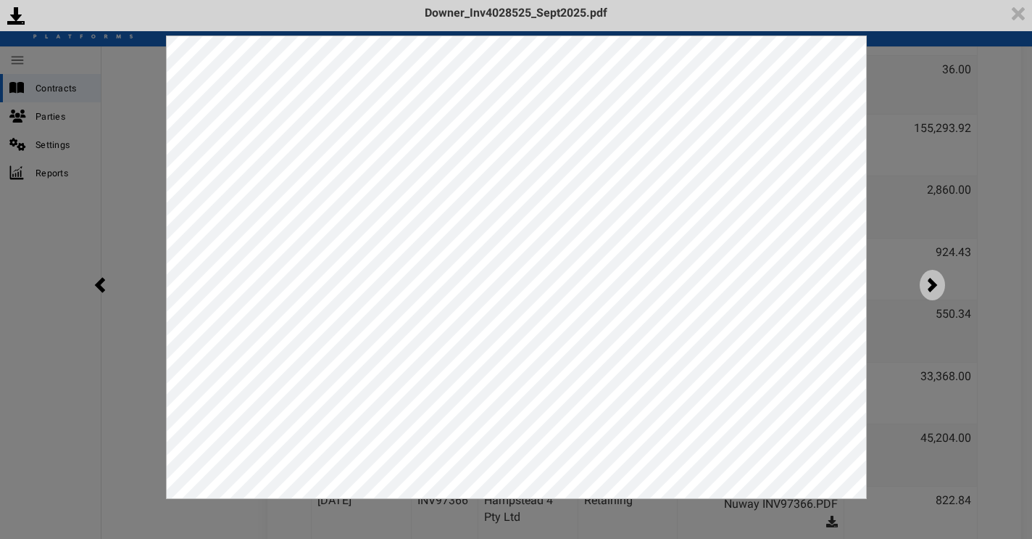
click at [926, 286] on img at bounding box center [932, 285] width 25 height 30
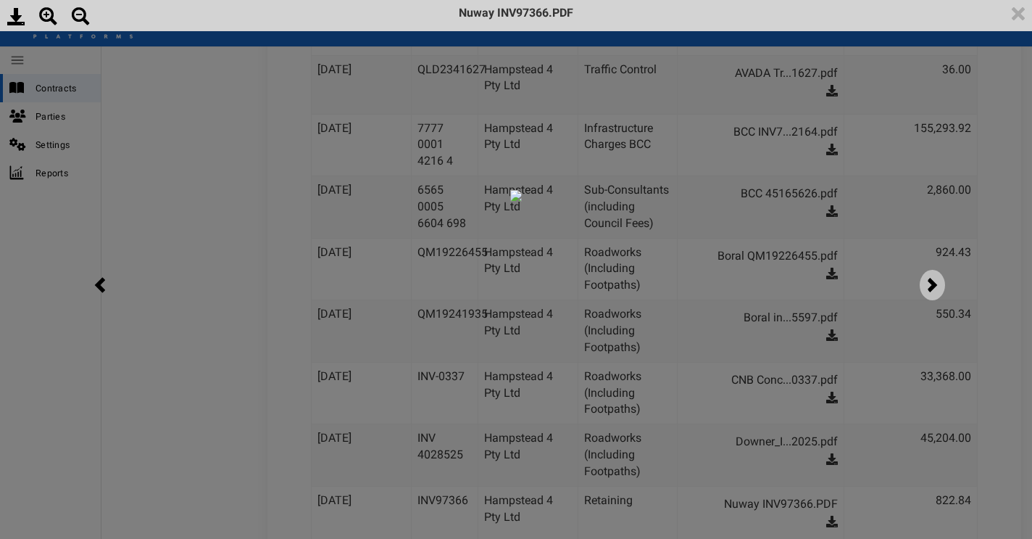
click at [930, 282] on img at bounding box center [932, 285] width 25 height 30
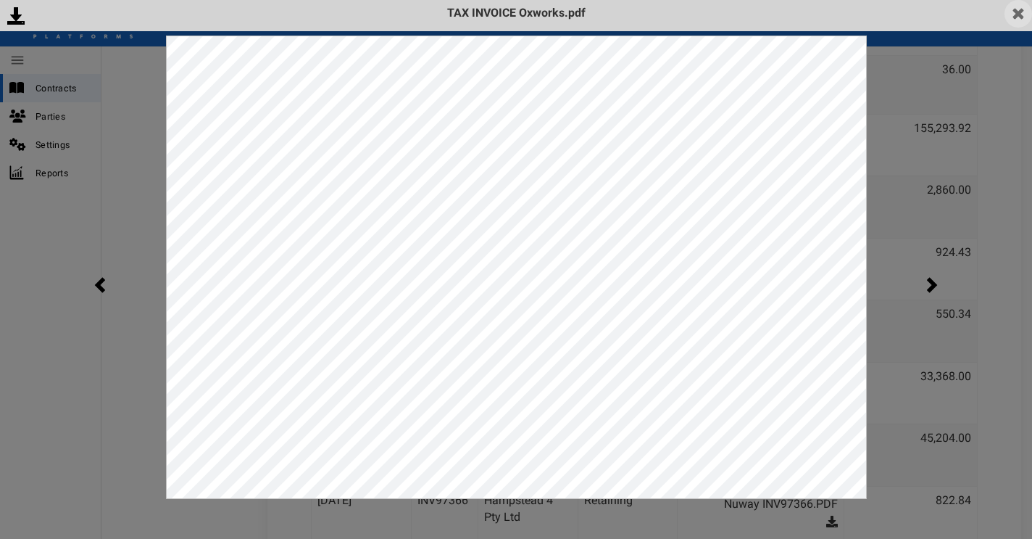
click at [1016, 16] on img at bounding box center [1019, 14] width 28 height 28
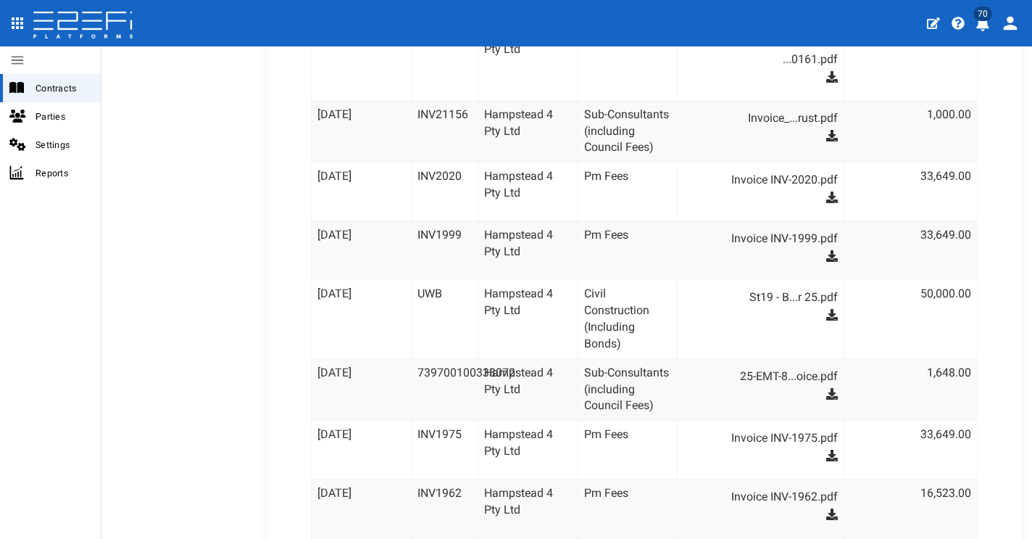
scroll to position [2474, 0]
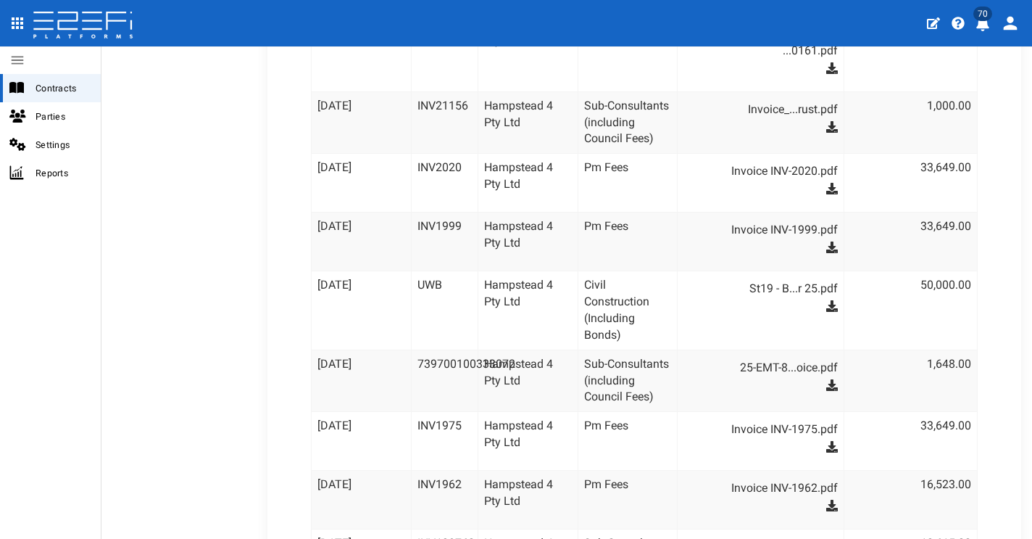
click at [800, 534] on link "bb 129760.pdf" at bounding box center [768, 546] width 140 height 23
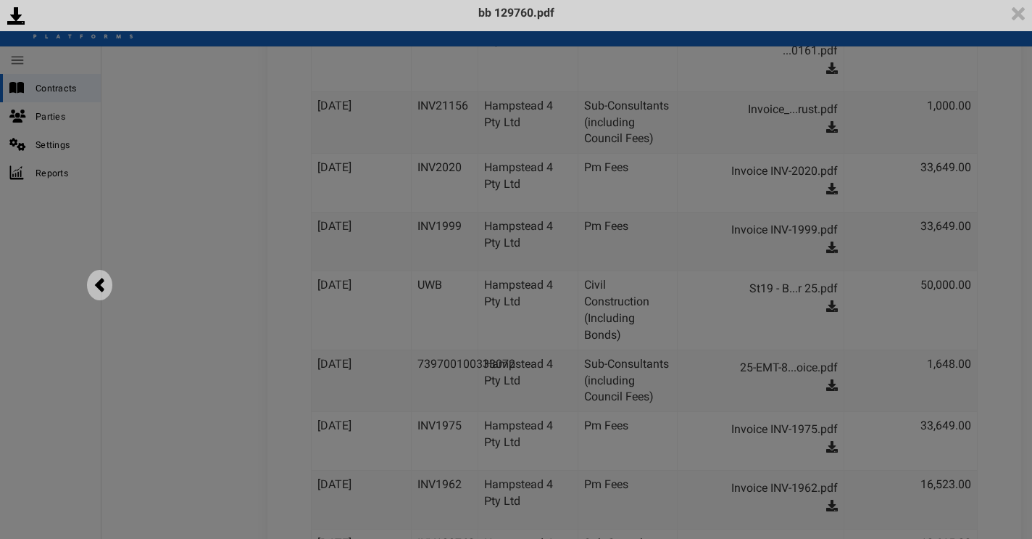
click at [104, 282] on img at bounding box center [99, 285] width 25 height 30
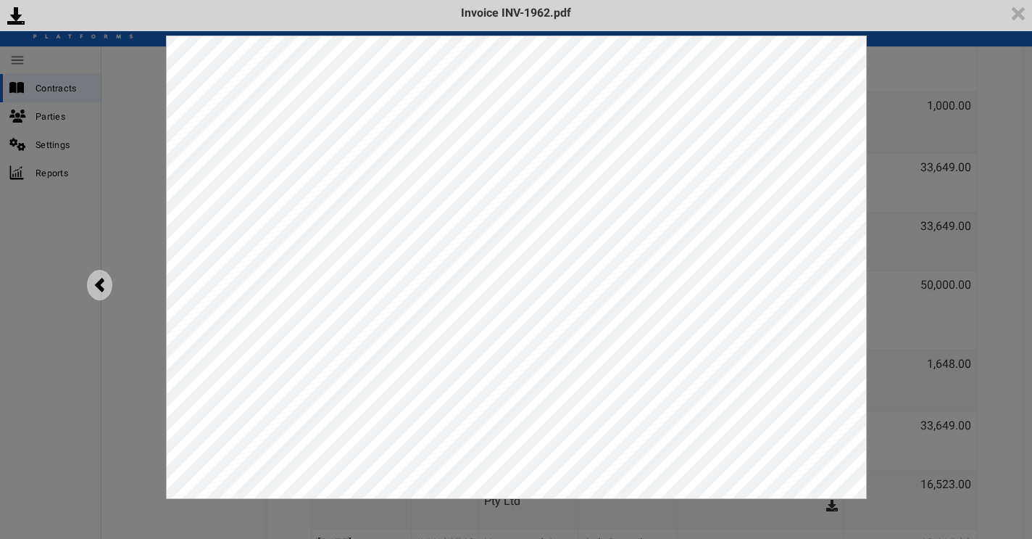
scroll to position [0, 0]
click at [107, 281] on img at bounding box center [99, 285] width 25 height 30
click at [111, 282] on img at bounding box center [99, 285] width 25 height 30
click at [107, 283] on img at bounding box center [99, 285] width 25 height 30
click at [1021, 19] on img at bounding box center [1019, 14] width 28 height 28
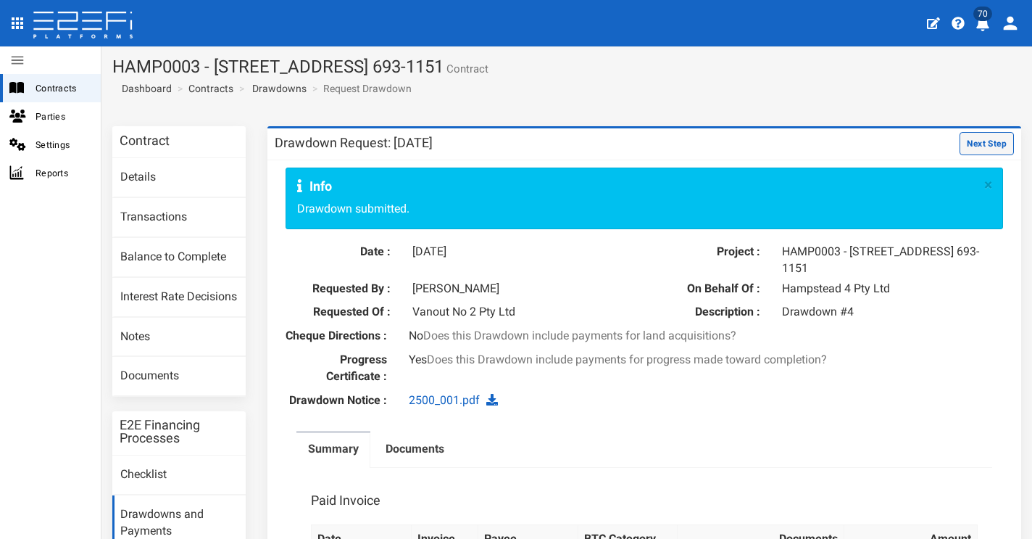
click at [989, 143] on button "Next Step" at bounding box center [987, 143] width 54 height 23
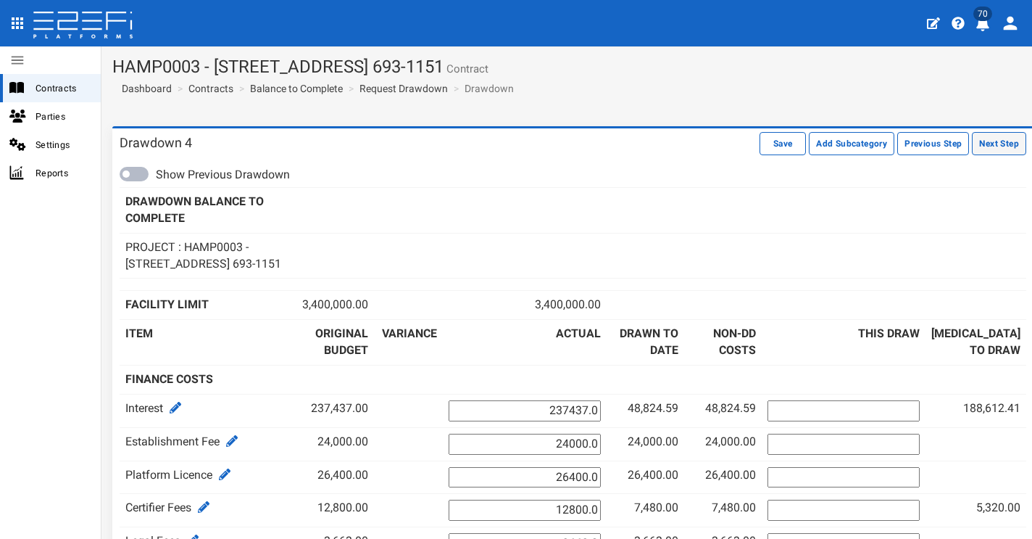
click at [990, 151] on button "Next Step" at bounding box center [999, 143] width 54 height 23
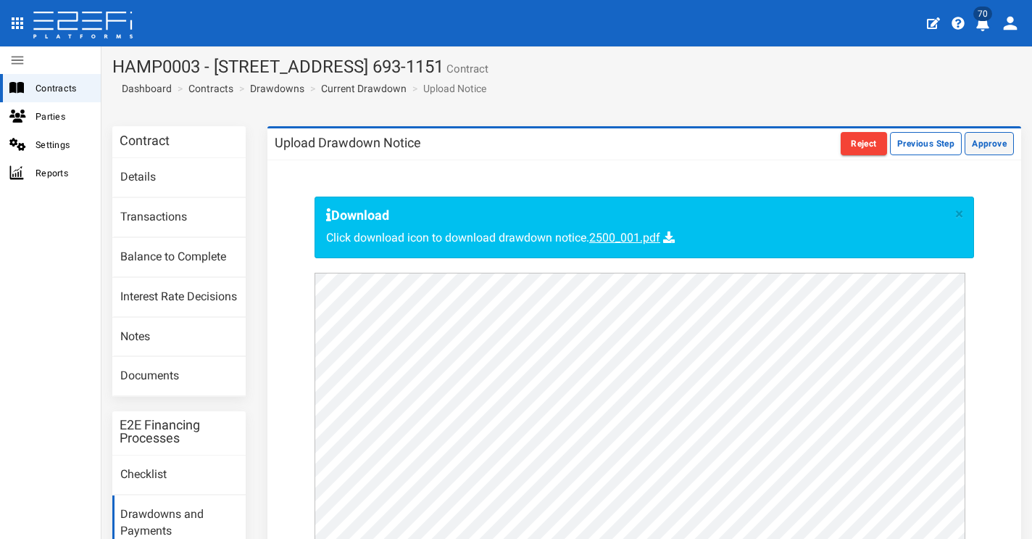
click at [993, 141] on button "Approve" at bounding box center [989, 143] width 49 height 23
